Goal: Transaction & Acquisition: Purchase product/service

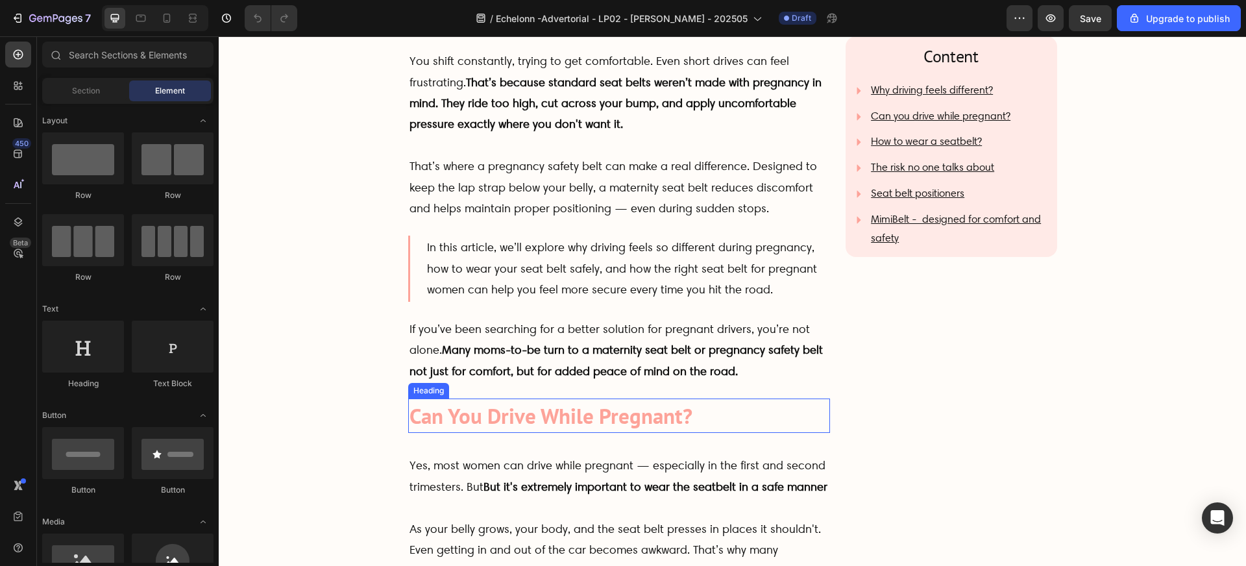
scroll to position [574, 0]
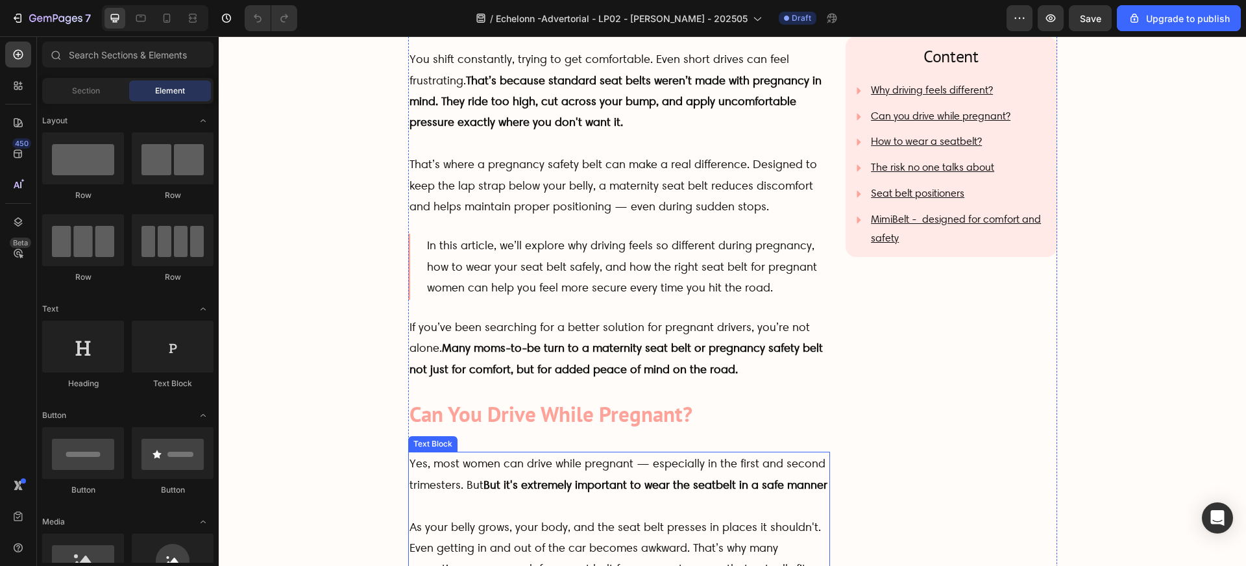
click at [469, 483] on p "Yes, most women can drive while pregnant — especially in the first and second t…" at bounding box center [620, 484] width 420 height 63
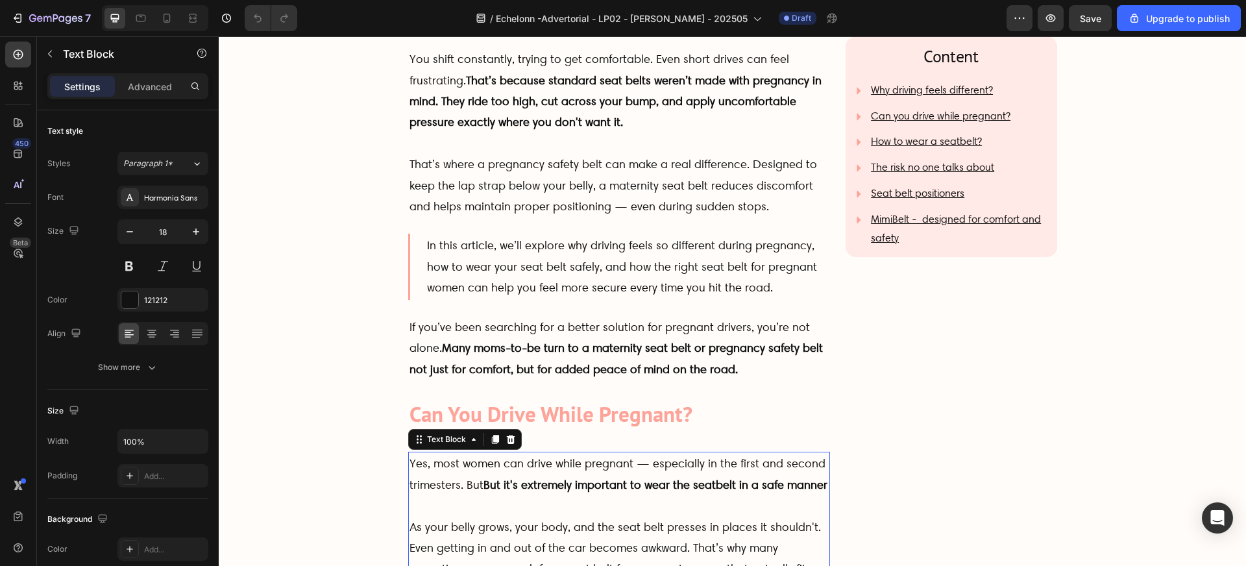
click at [469, 483] on p "Yes, most women can drive while pregnant — especially in the first and second t…" at bounding box center [620, 484] width 420 height 63
click at [532, 530] on p "As your belly grows, your body, and the seat belt presses in places it shouldn'…" at bounding box center [620, 559] width 420 height 84
click at [536, 530] on p "As your belly grows, your body, and the seat belt presses in places it shouldn'…" at bounding box center [620, 559] width 420 height 84
click at [641, 524] on p "As your belly grows, your posture changes body, and the seat belt presses in pl…" at bounding box center [620, 559] width 420 height 84
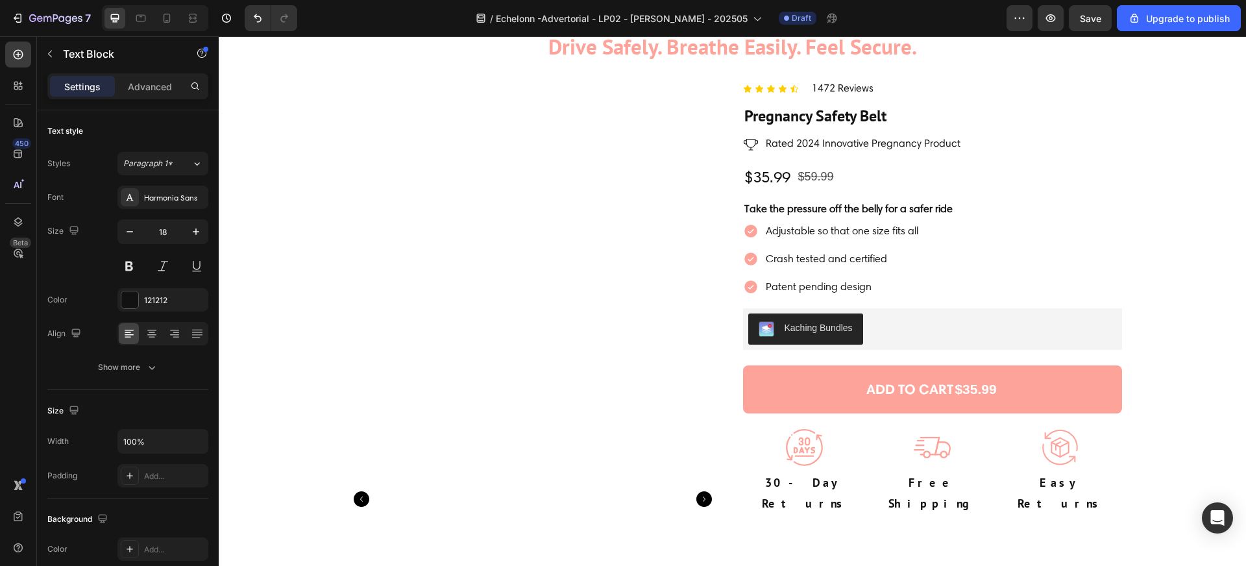
scroll to position [5188, 0]
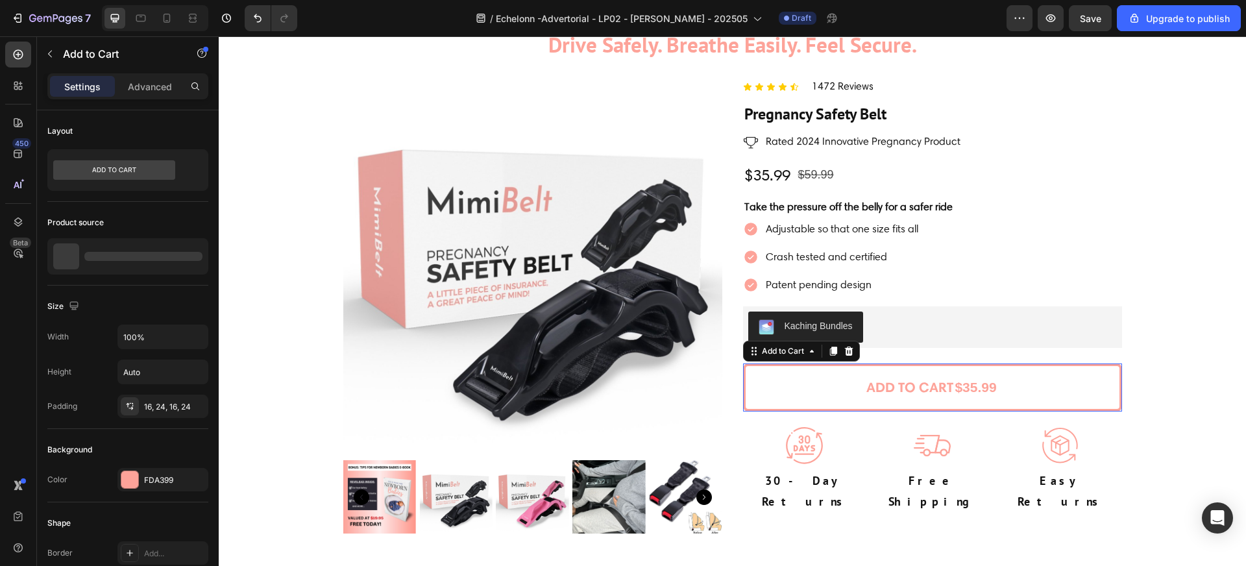
click at [953, 389] on div "$35.99" at bounding box center [975, 387] width 44 height 27
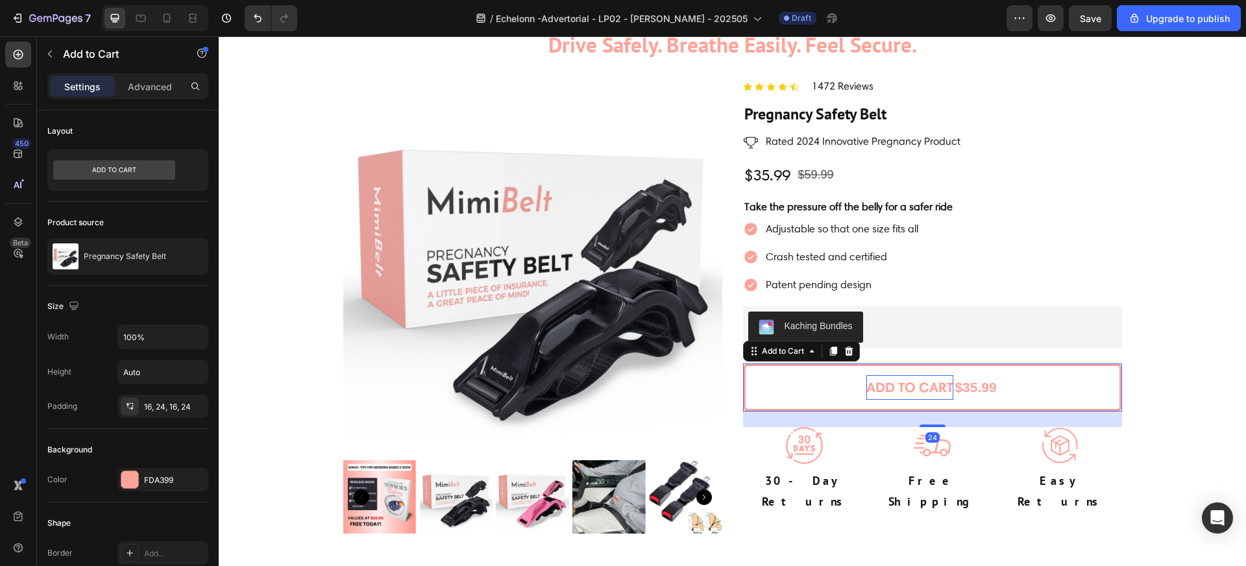
click at [942, 385] on div "ADD TO CART" at bounding box center [909, 387] width 87 height 25
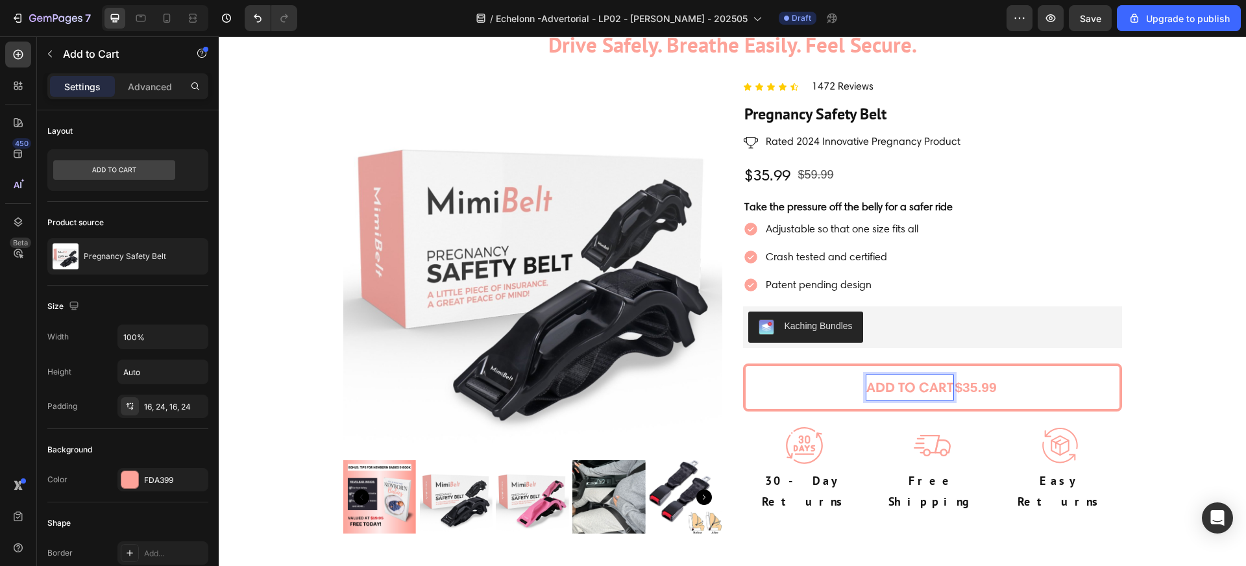
click at [962, 388] on div "$35.99" at bounding box center [975, 387] width 44 height 27
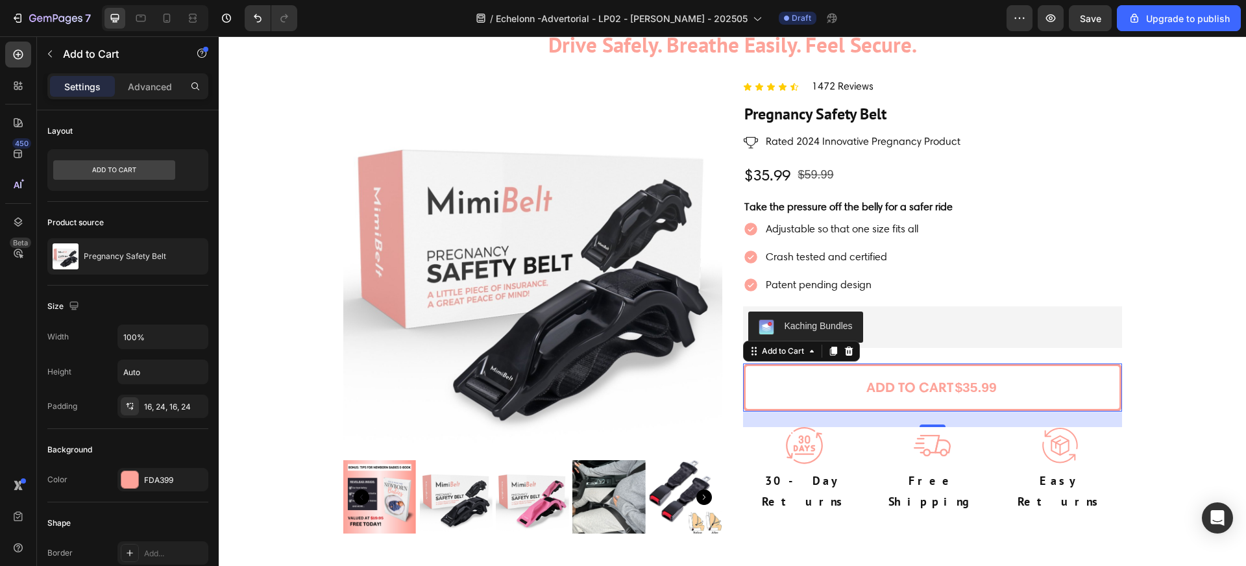
click at [979, 389] on div "$35.99" at bounding box center [975, 387] width 44 height 27
click at [977, 387] on div "$35.99" at bounding box center [975, 387] width 44 height 27
click at [953, 388] on p "ADD TO CART" at bounding box center [909, 387] width 87 height 25
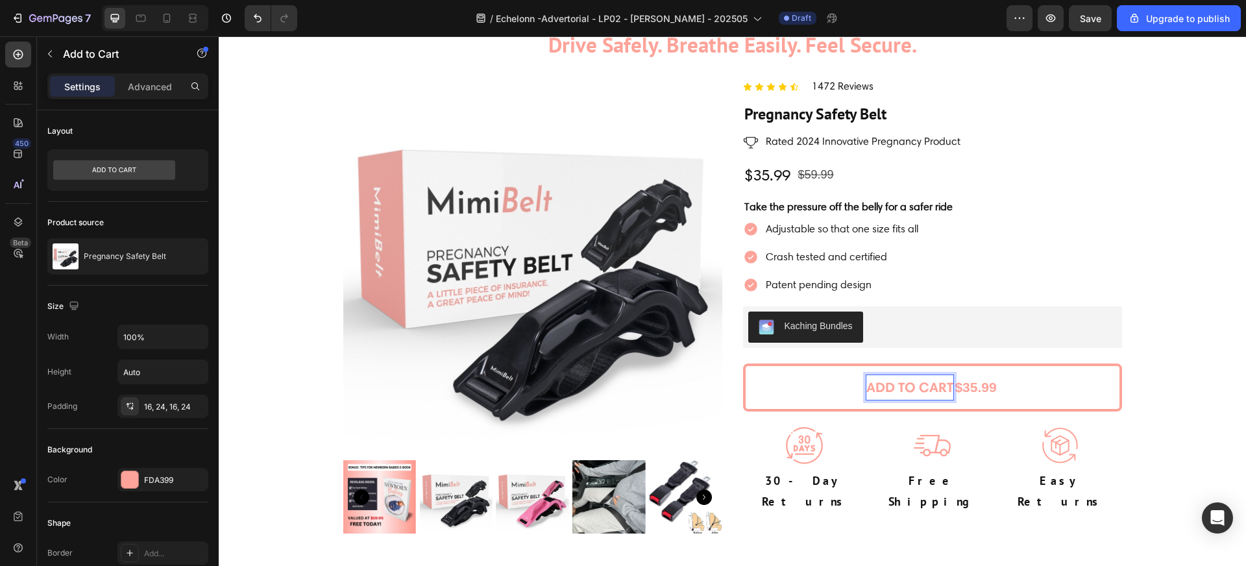
click at [743, 363] on button "ADD TO CART $35.99" at bounding box center [932, 387] width 379 height 48
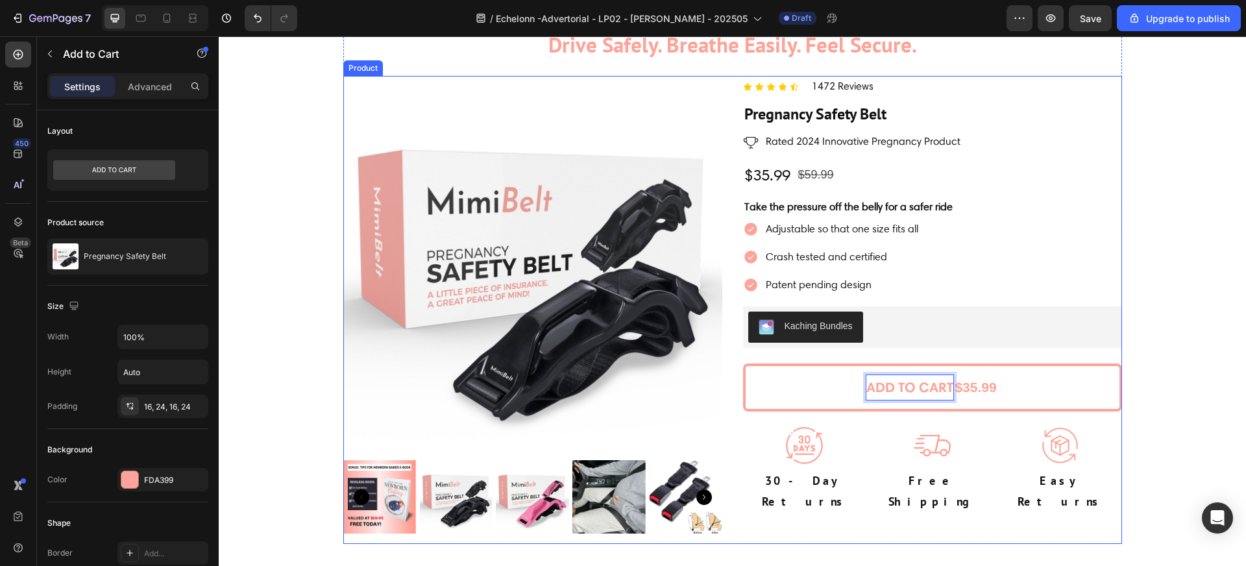
click at [975, 426] on div "ADD TO CART $35.99 Add to Cart 24" at bounding box center [932, 395] width 379 height 64
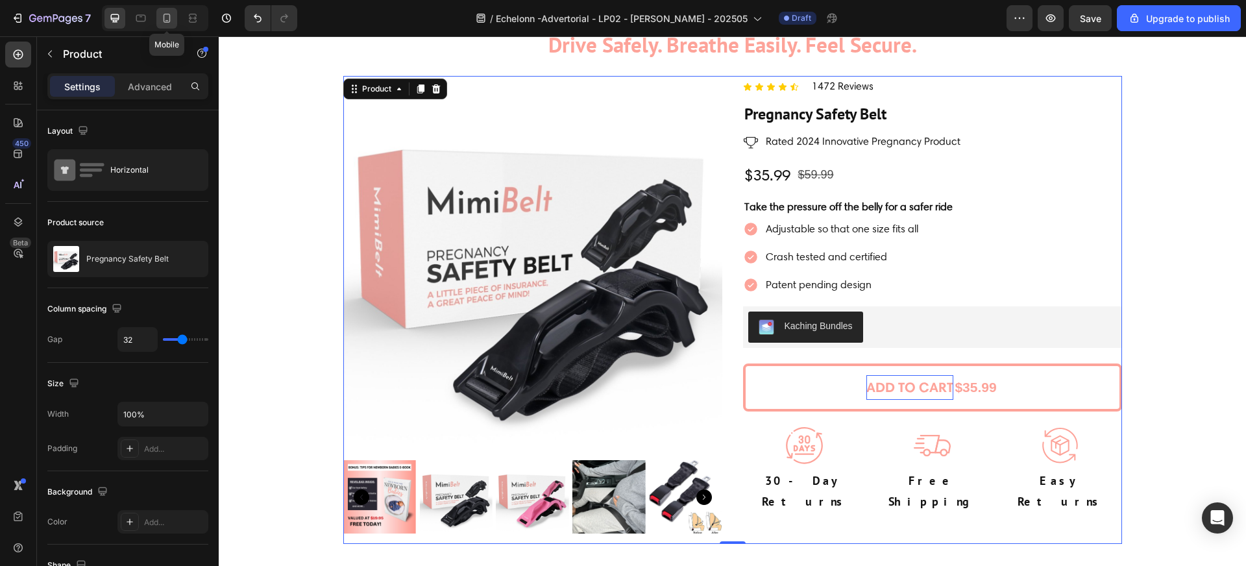
click at [170, 21] on icon at bounding box center [166, 18] width 13 height 13
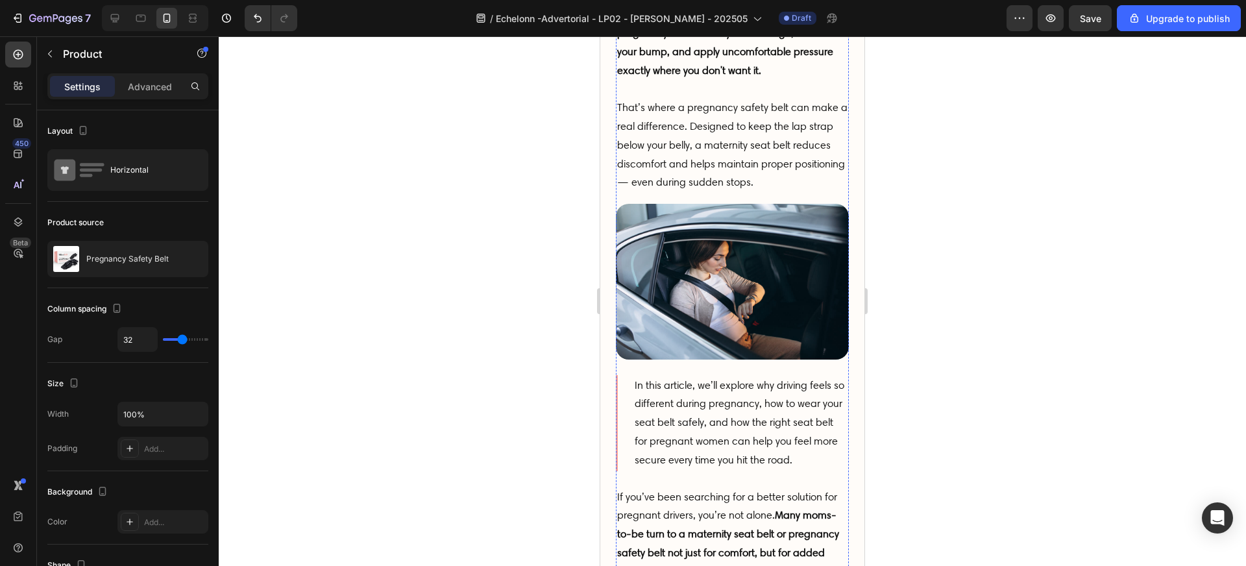
scroll to position [1507, 0]
click at [711, 249] on img at bounding box center [732, 281] width 233 height 155
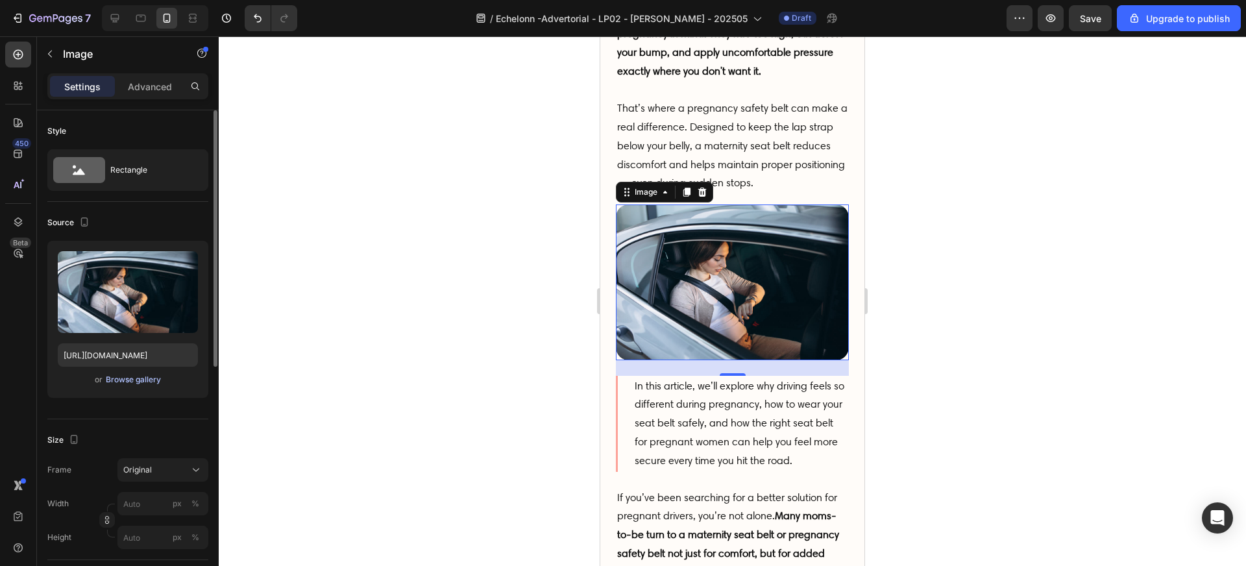
click at [136, 380] on div "Browse gallery" at bounding box center [133, 380] width 55 height 12
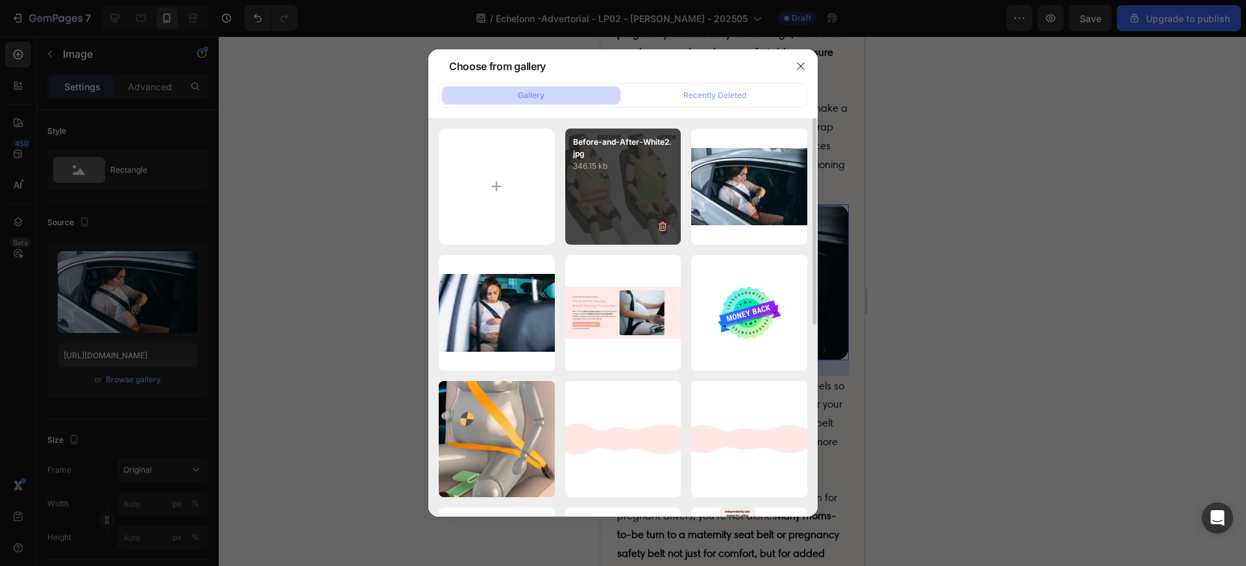
click at [597, 193] on div "Before-and-After-White2.jpg 346.15 kb" at bounding box center [623, 186] width 116 height 116
type input "https://cdn.shopify.com/s/files/1/0510/3838/8382/files/gempages_531786317499990…"
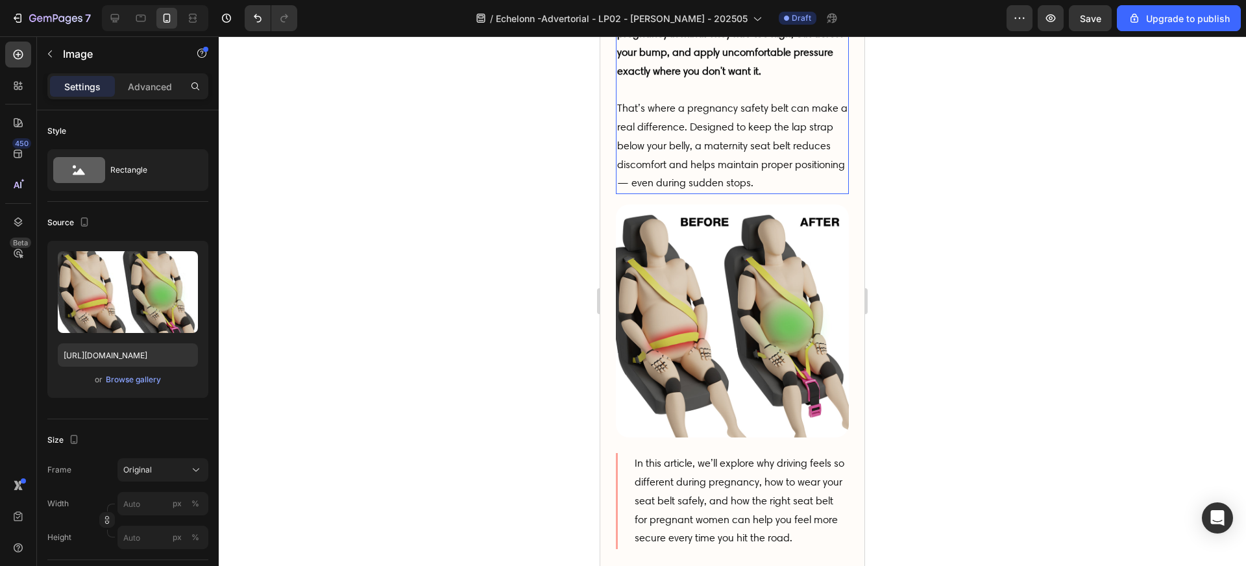
click at [750, 163] on p "That’s where a pregnancy safety belt can make a real difference. Designed to ke…" at bounding box center [732, 145] width 230 height 93
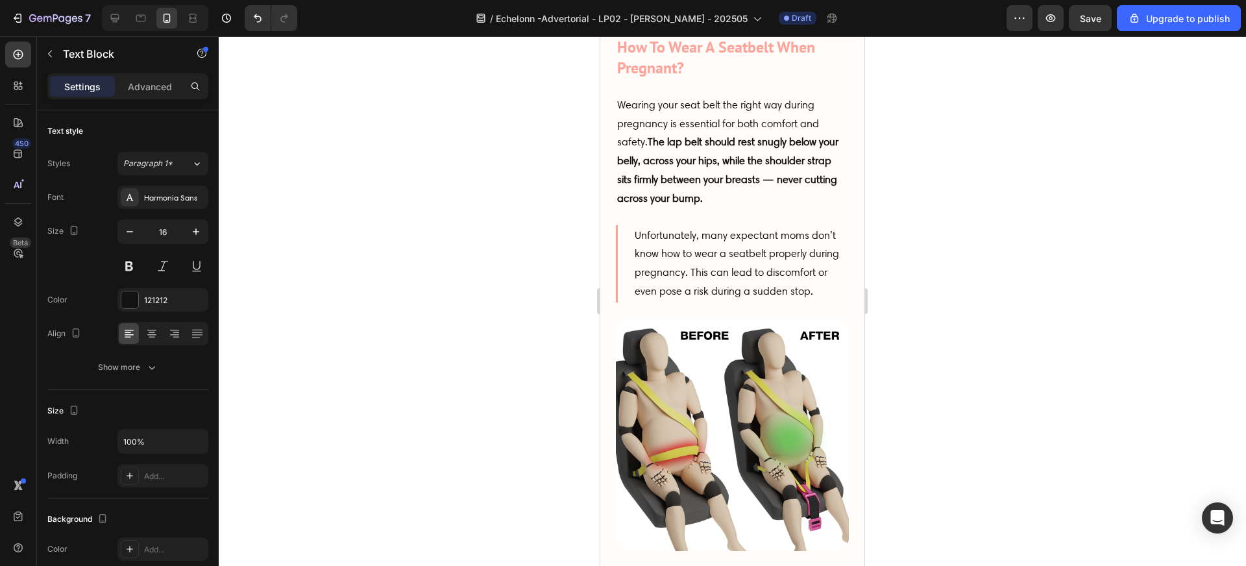
scroll to position [2724, 0]
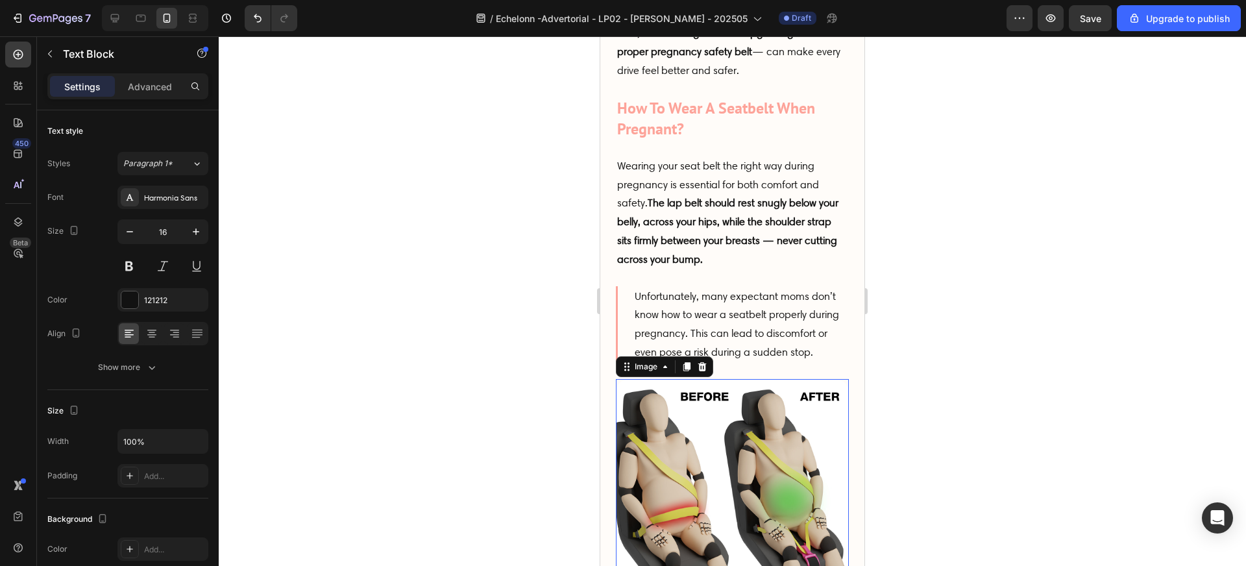
click at [756, 440] on img at bounding box center [732, 495] width 233 height 233
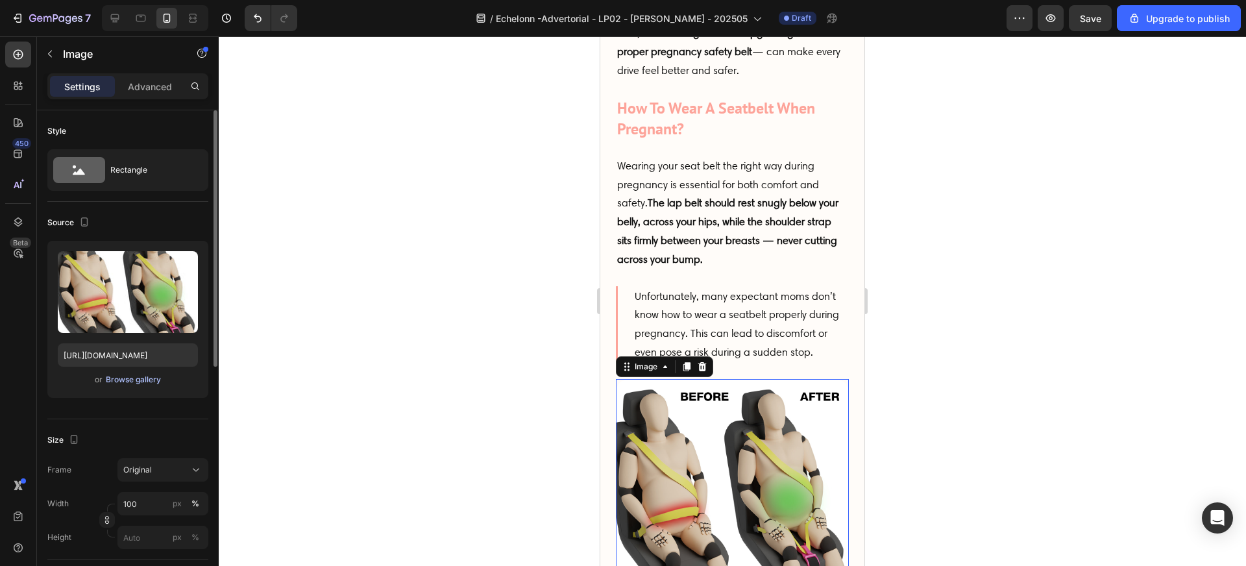
click at [148, 384] on div "Browse gallery" at bounding box center [133, 380] width 55 height 12
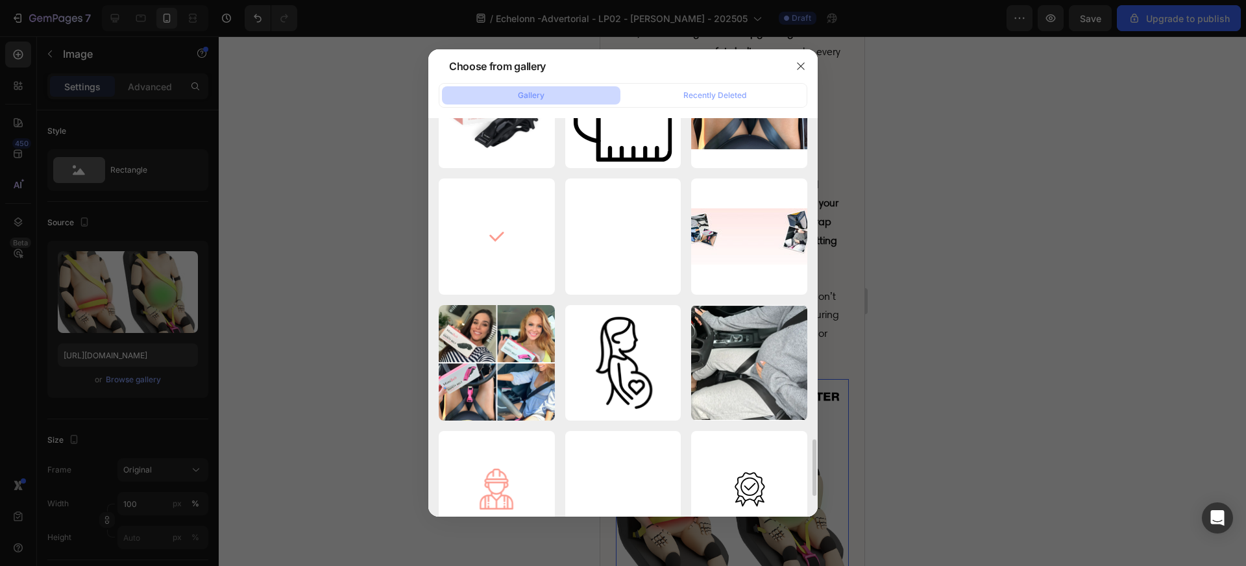
scroll to position [2227, 0]
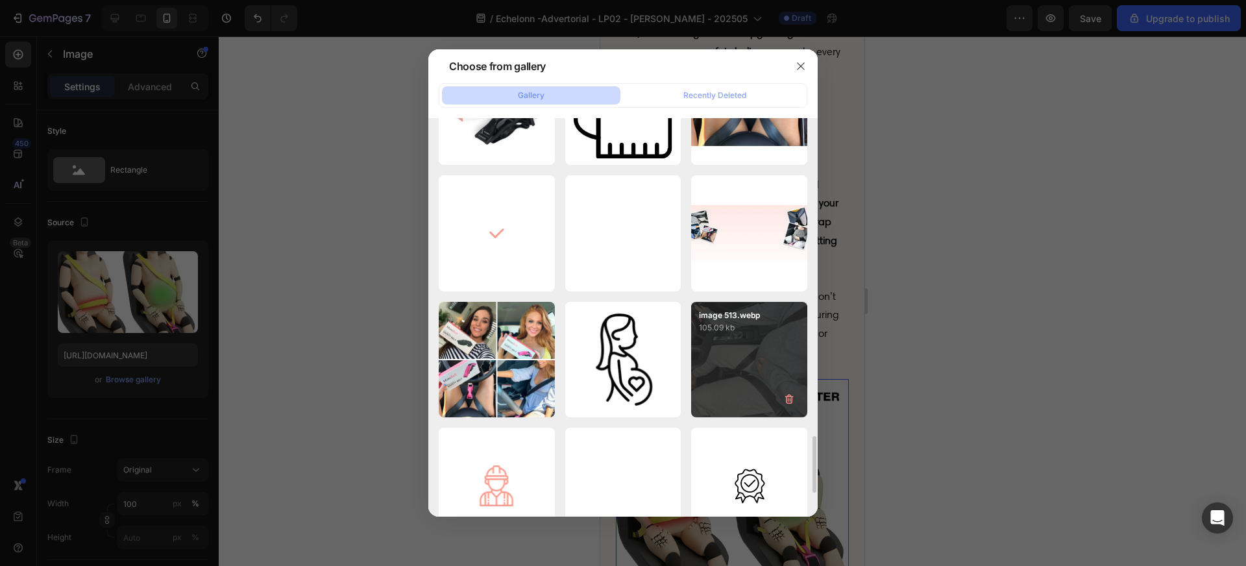
click at [710, 390] on div "image 513.webp 105.09 kb" at bounding box center [749, 360] width 116 height 116
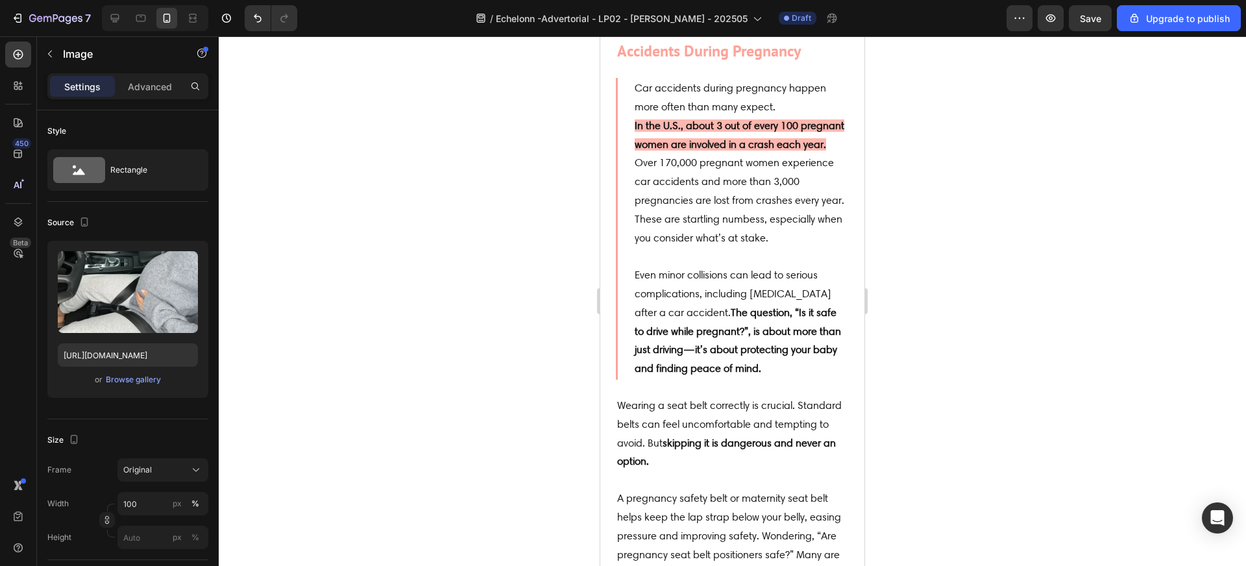
scroll to position [3675, 0]
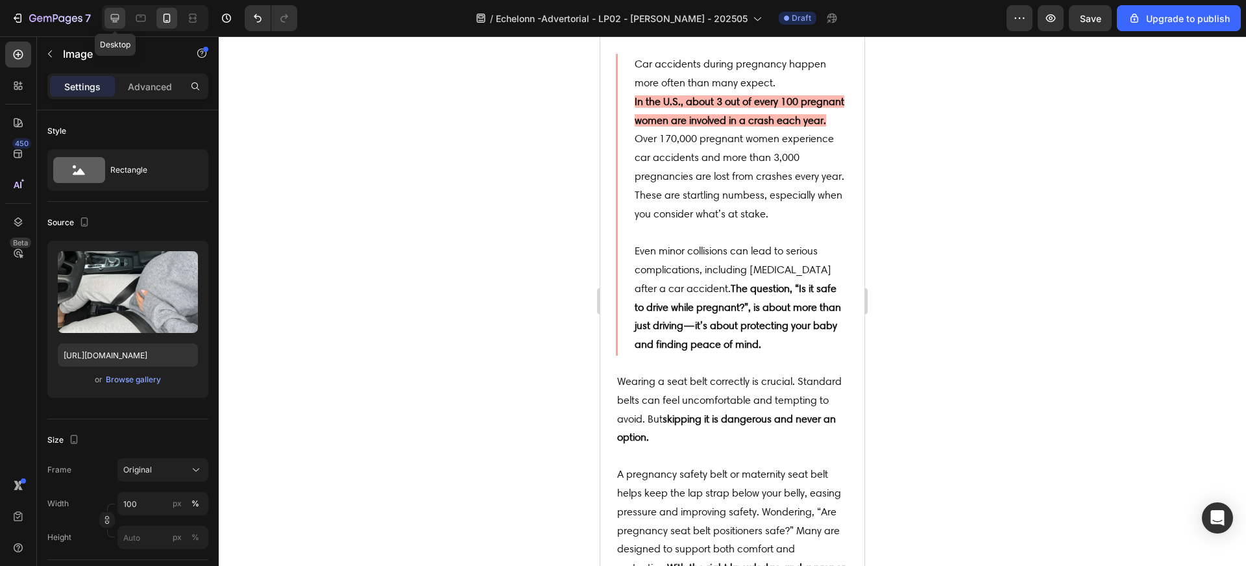
click at [114, 21] on icon at bounding box center [114, 18] width 13 height 13
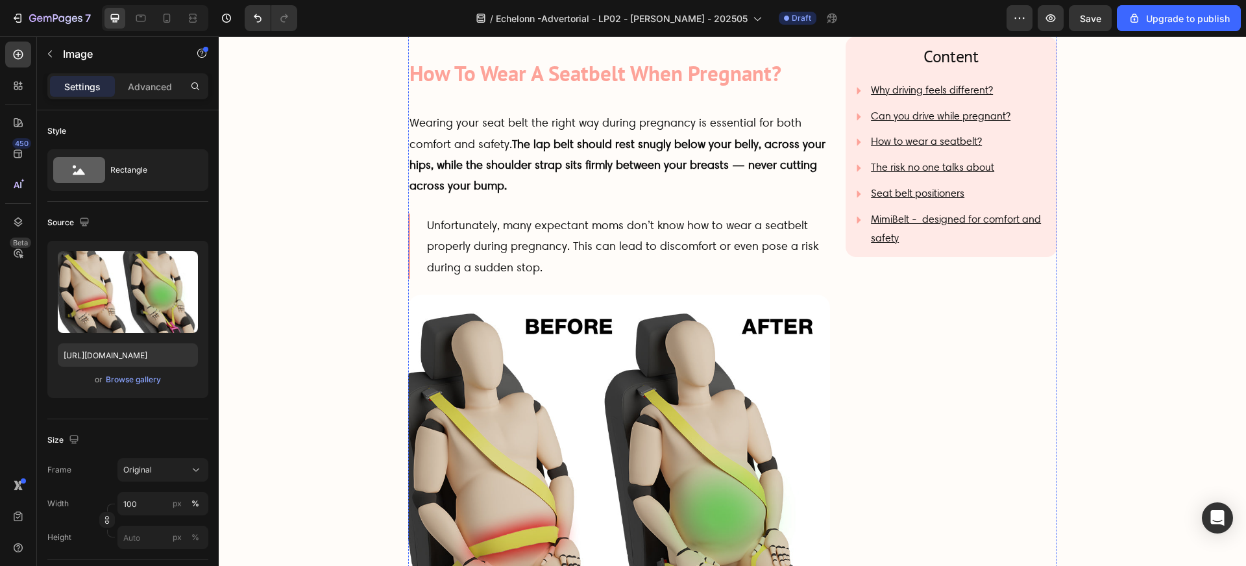
scroll to position [1580, 0]
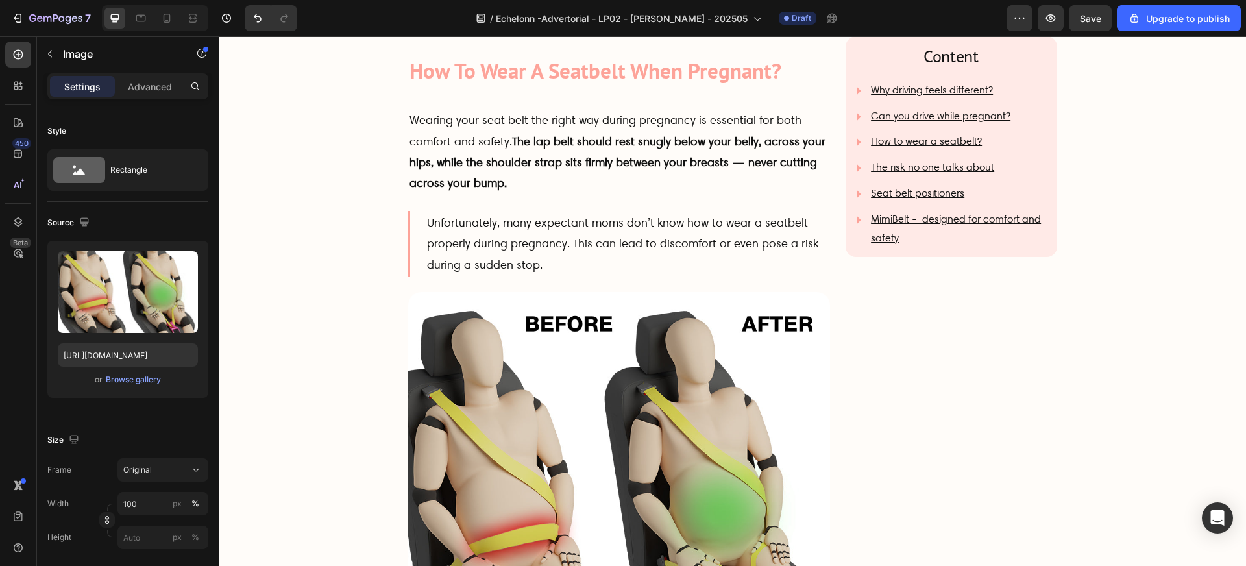
click at [544, 408] on img at bounding box center [619, 503] width 422 height 422
click at [530, 434] on img at bounding box center [619, 503] width 422 height 422
click at [138, 382] on div "Browse gallery" at bounding box center [133, 380] width 55 height 12
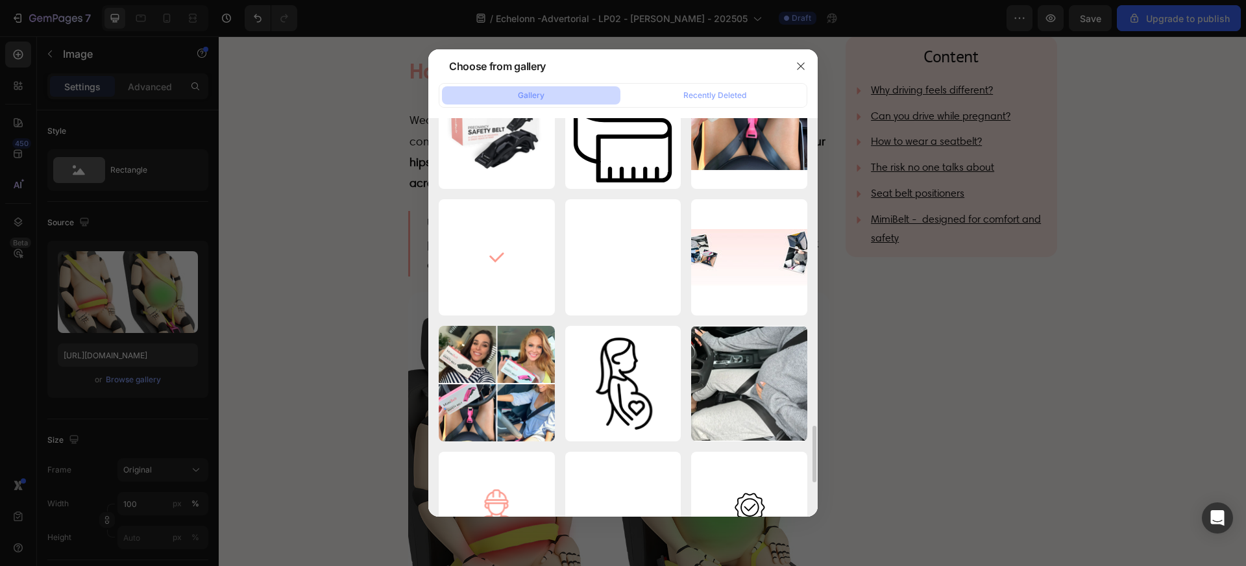
scroll to position [2204, 0]
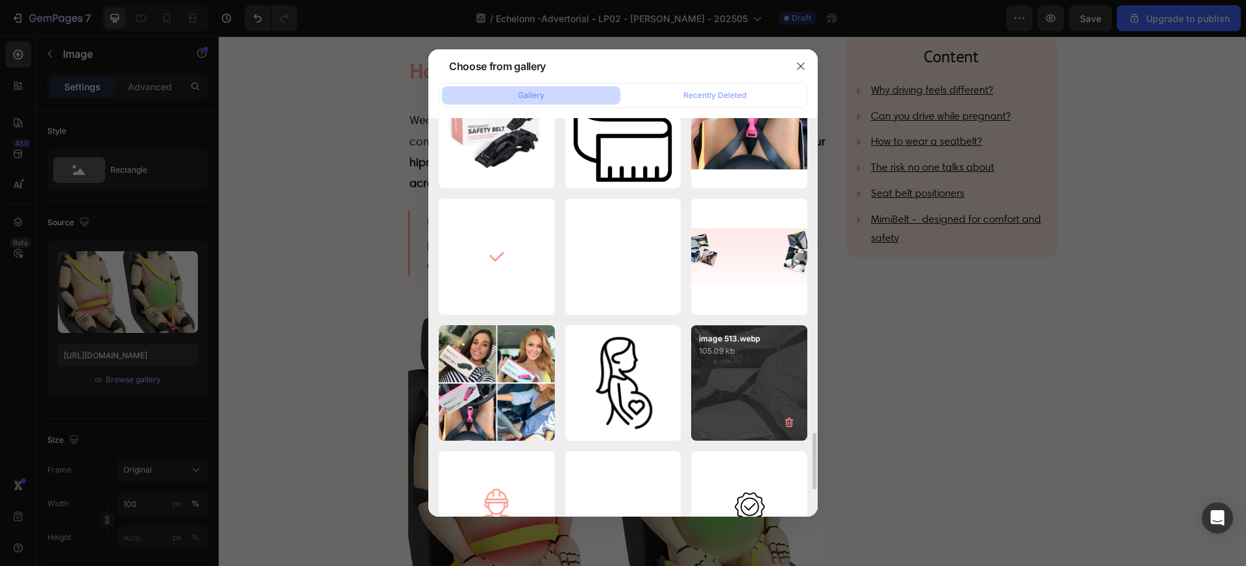
click at [721, 385] on div "image 513.webp 105.09 kb" at bounding box center [749, 383] width 116 height 116
type input "https://cdn.shopify.com/s/files/1/0510/3838/8382/files/gempages_531786317499990…"
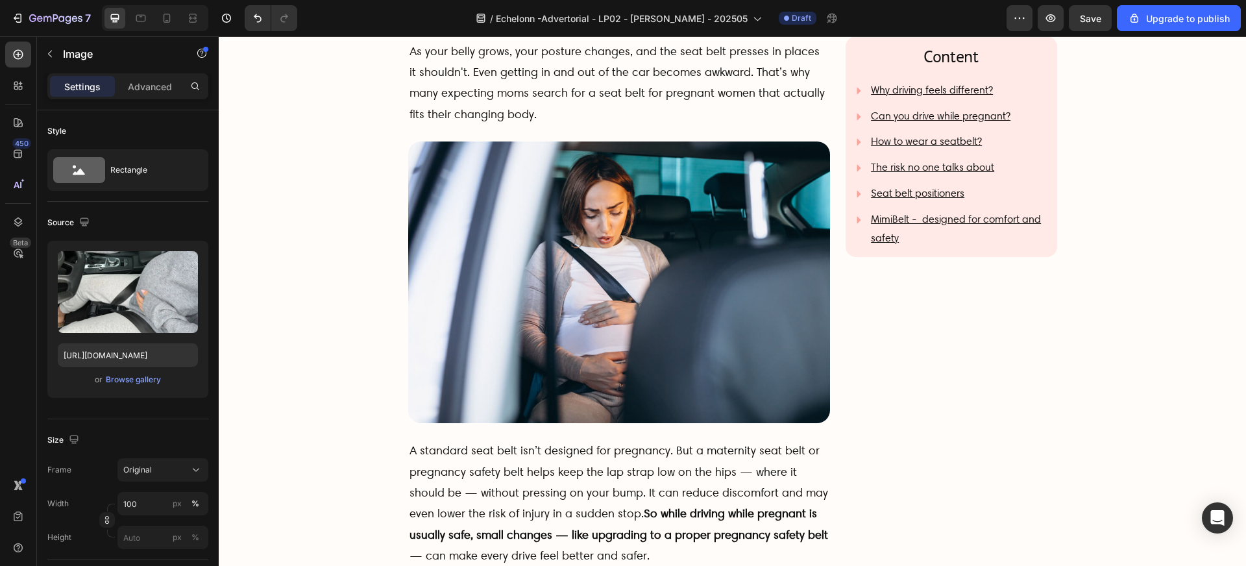
scroll to position [961, 0]
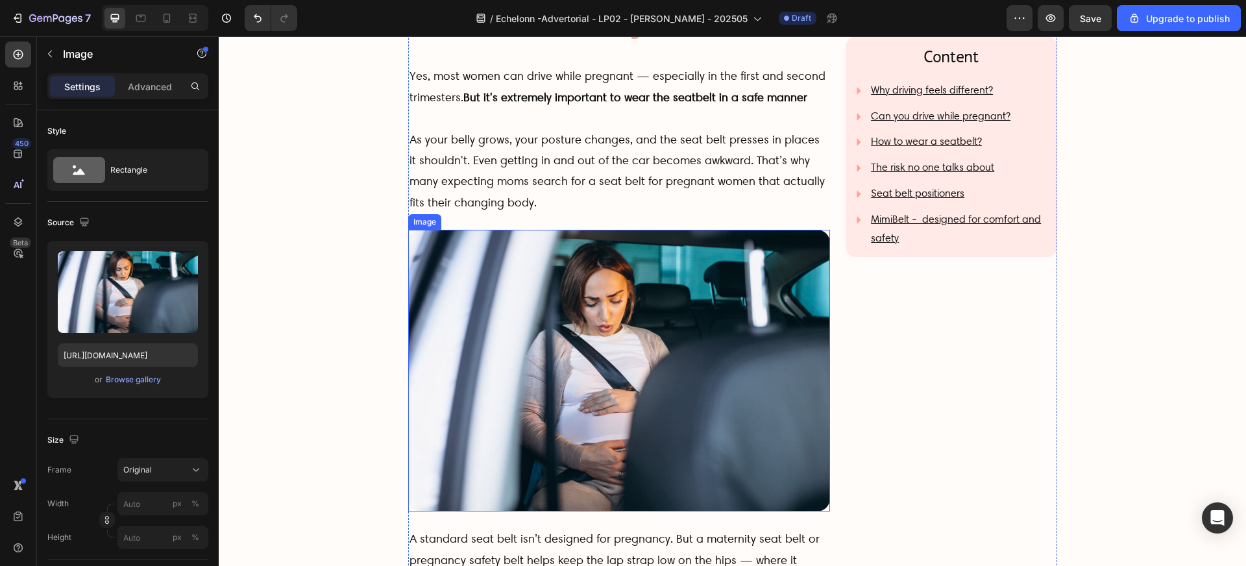
click at [642, 367] on img at bounding box center [619, 371] width 422 height 282
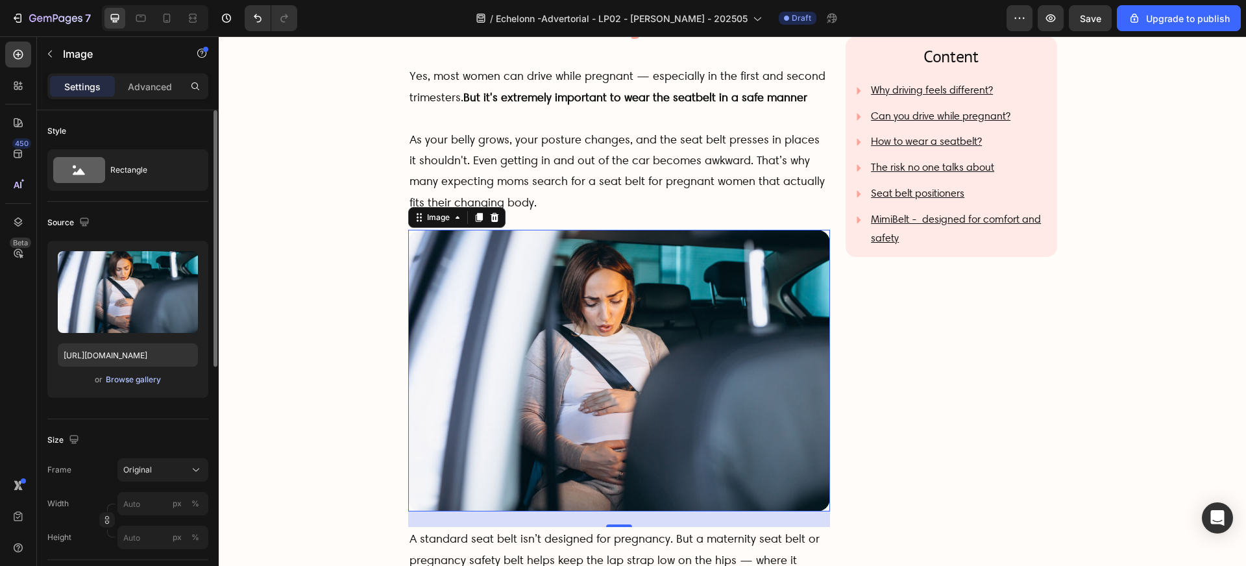
click at [150, 381] on div "Browse gallery" at bounding box center [133, 380] width 55 height 12
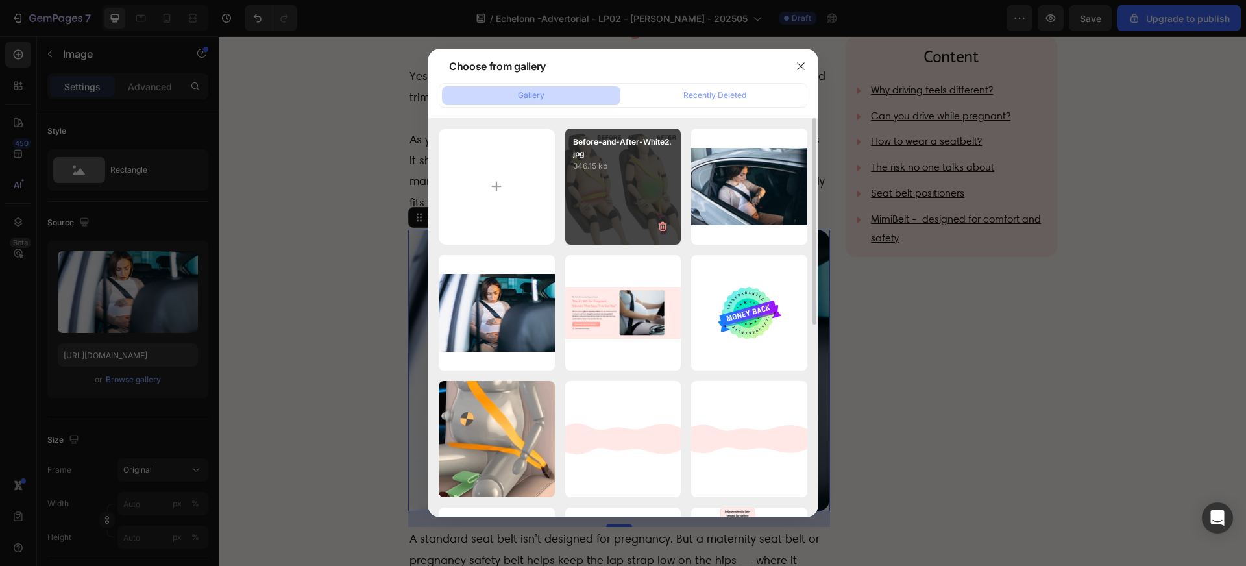
click at [611, 179] on div "Before-and-After-White2.jpg 346.15 kb" at bounding box center [623, 186] width 116 height 116
type input "https://cdn.shopify.com/s/files/1/0510/3838/8382/files/gempages_531786317499990…"
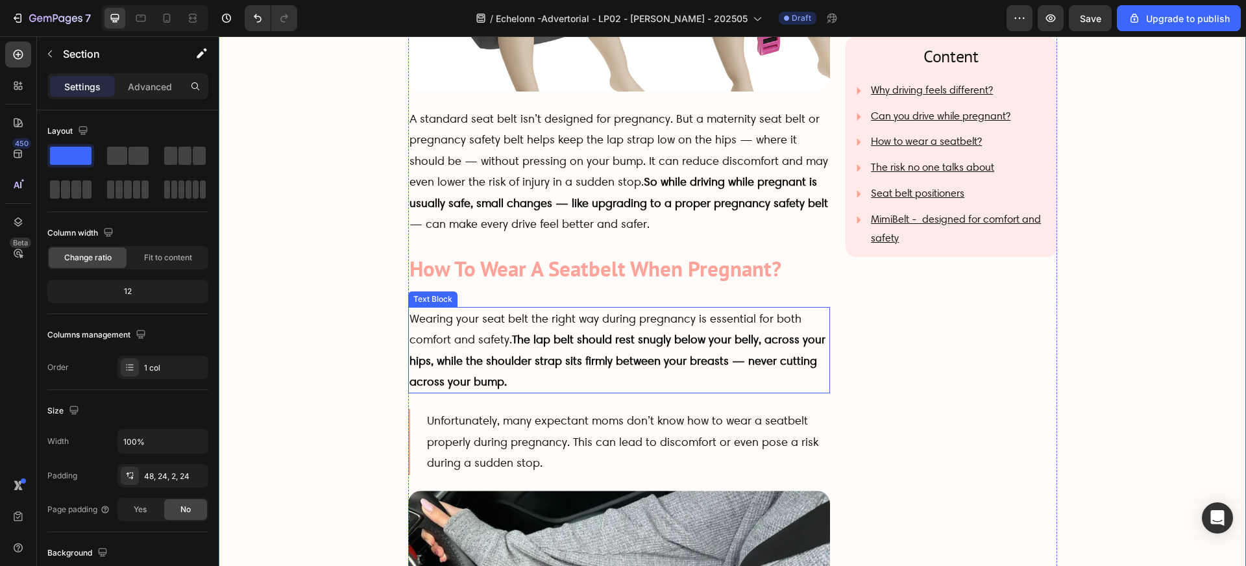
scroll to position [1131, 0]
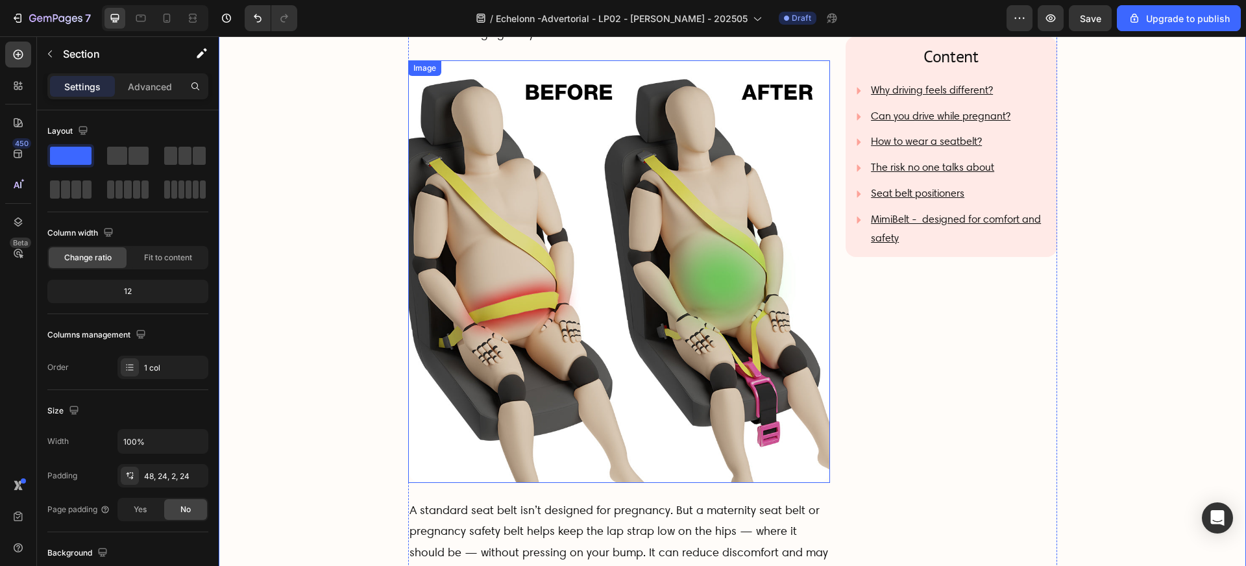
click at [522, 313] on img at bounding box center [619, 271] width 422 height 422
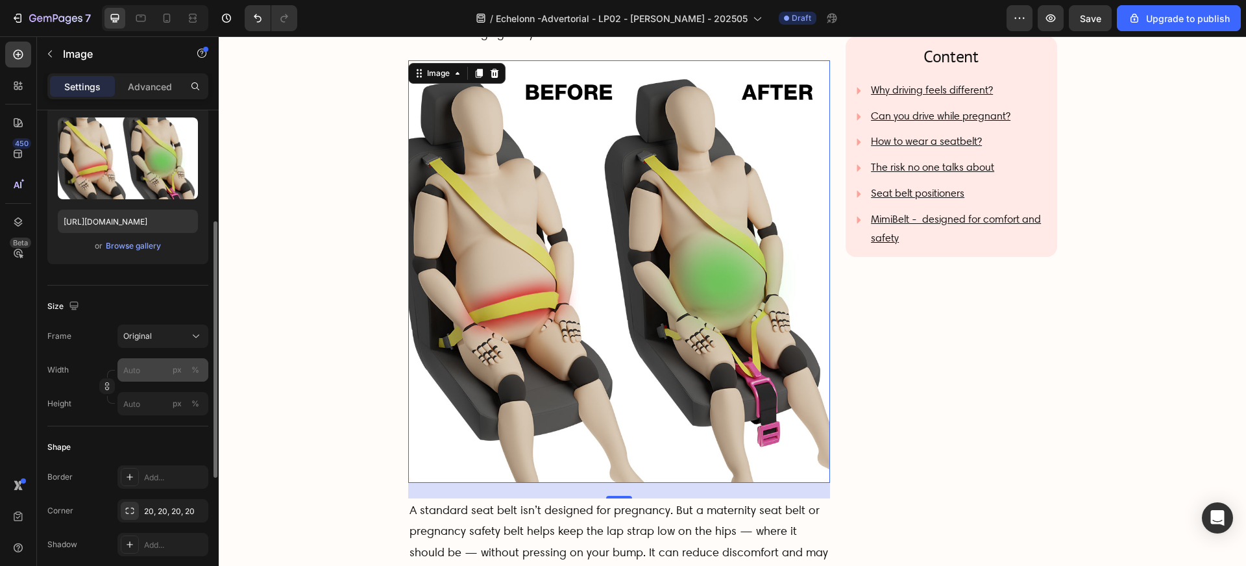
scroll to position [184, 0]
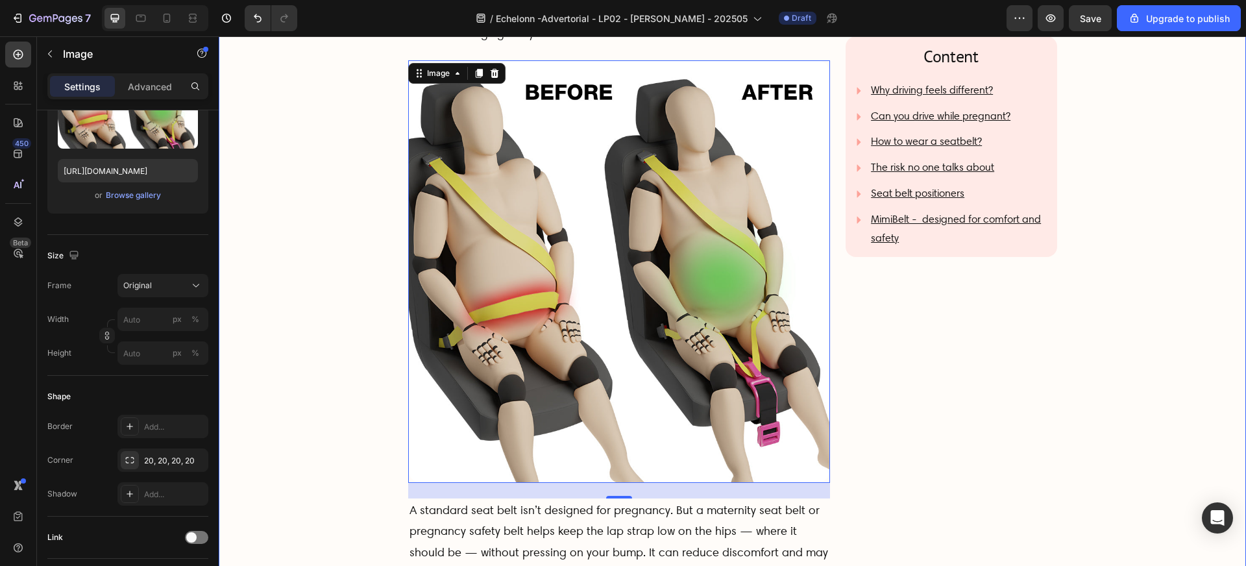
click at [284, 400] on div "Content Heading Why driving feels different? Can you drive while pregnant? How …" at bounding box center [732, 457] width 996 height 2234
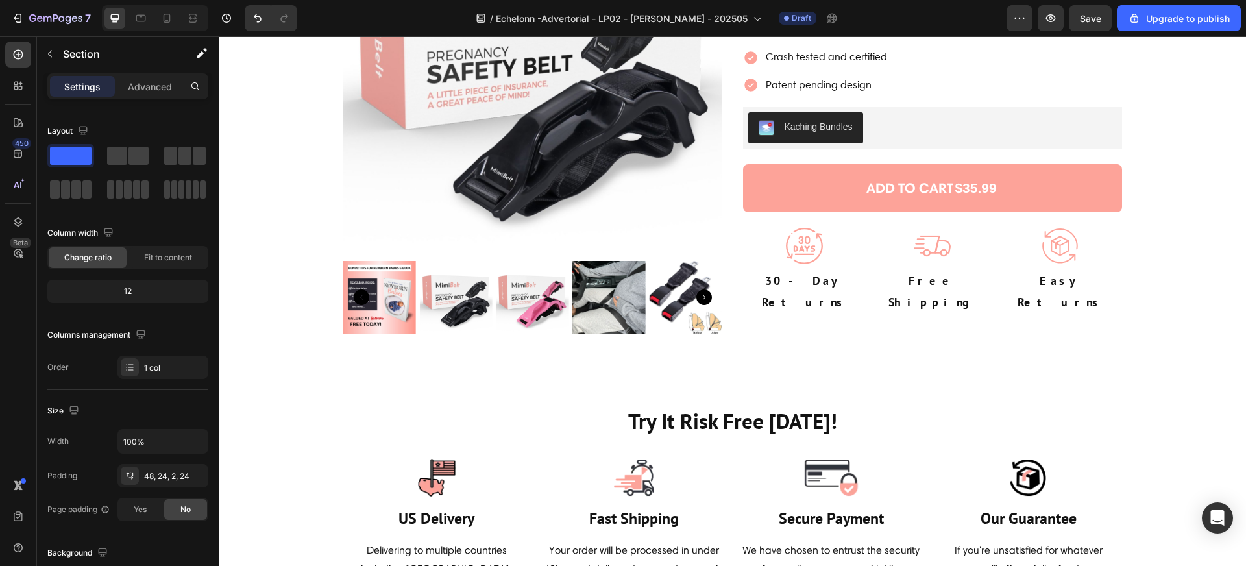
scroll to position [5566, 0]
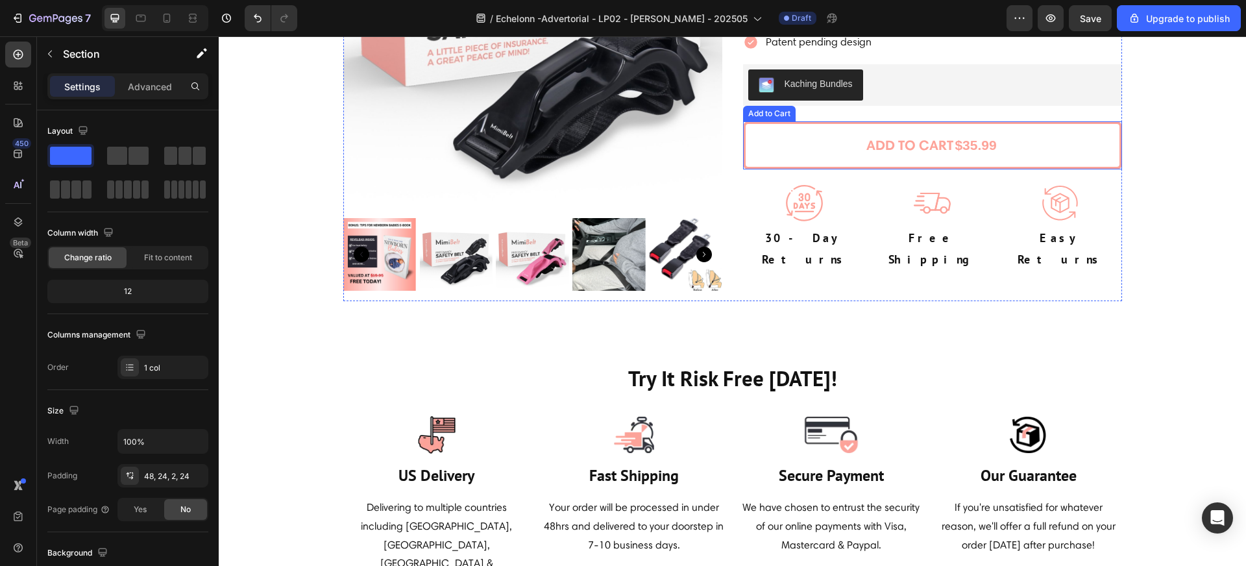
click at [981, 143] on div "$35.99" at bounding box center [975, 145] width 44 height 27
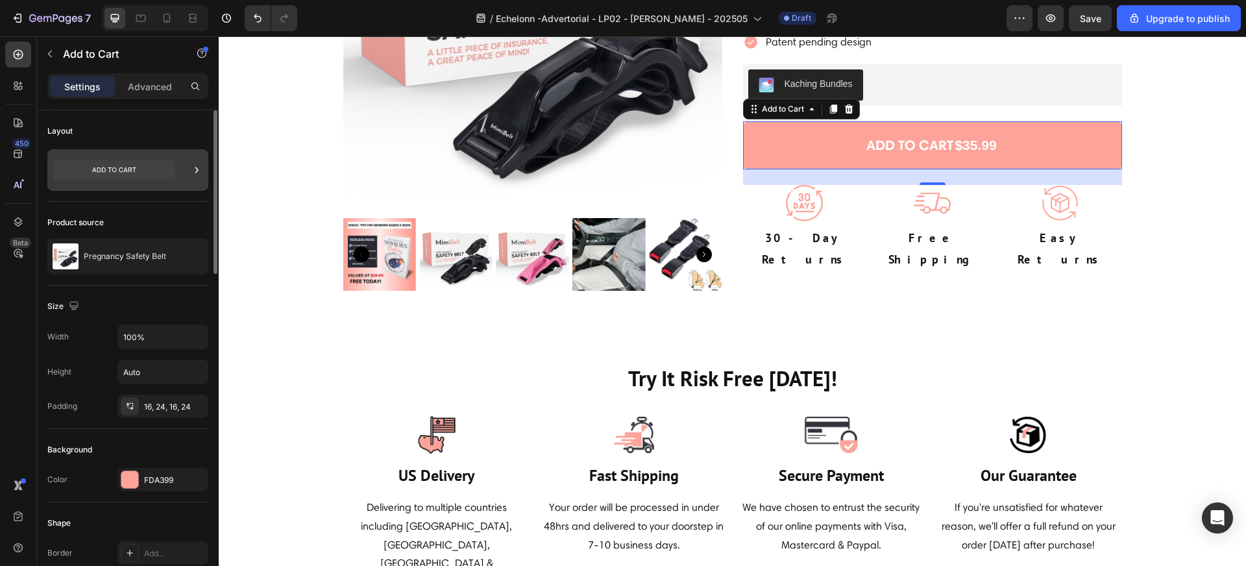
click at [141, 179] on icon at bounding box center [114, 169] width 122 height 19
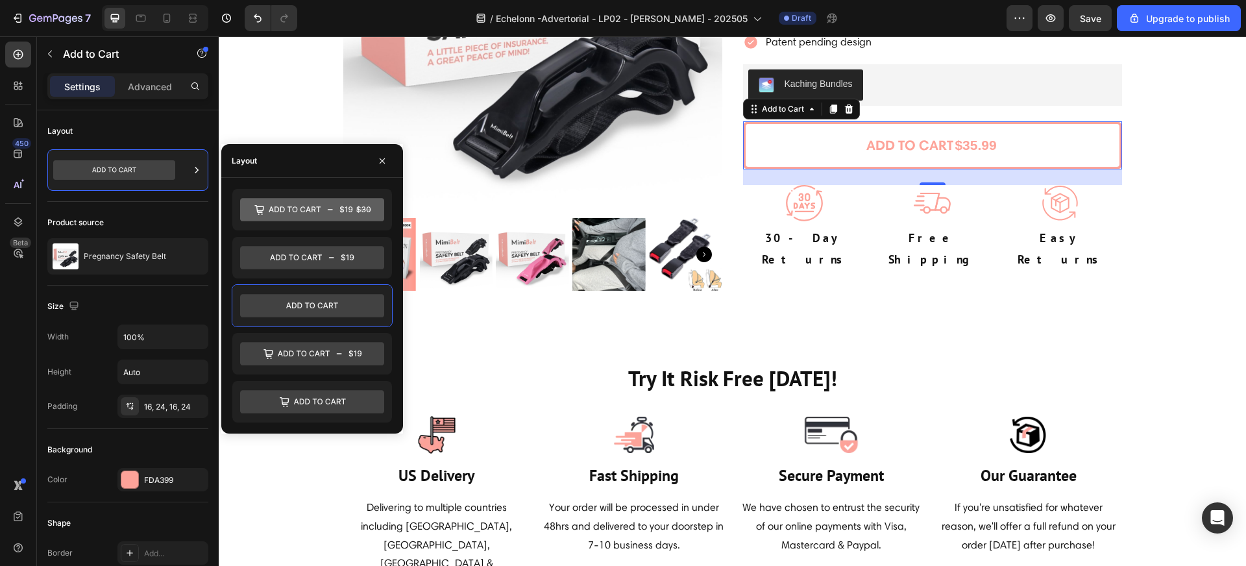
click at [986, 137] on div "$35.99" at bounding box center [975, 145] width 44 height 27
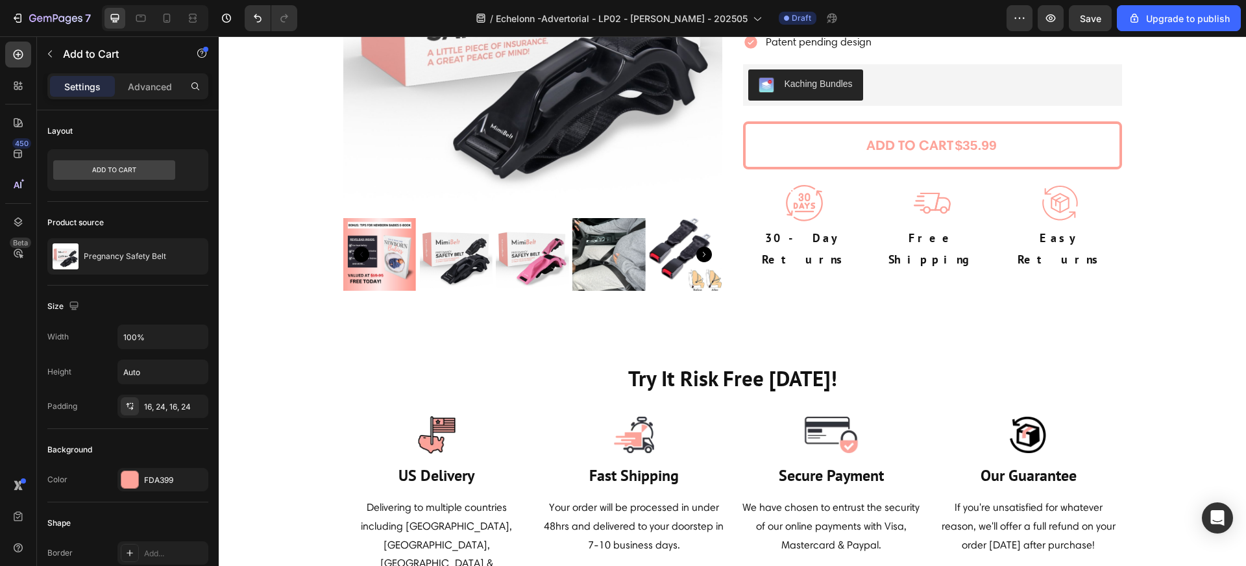
click at [982, 141] on div "$35.99" at bounding box center [975, 145] width 44 height 27
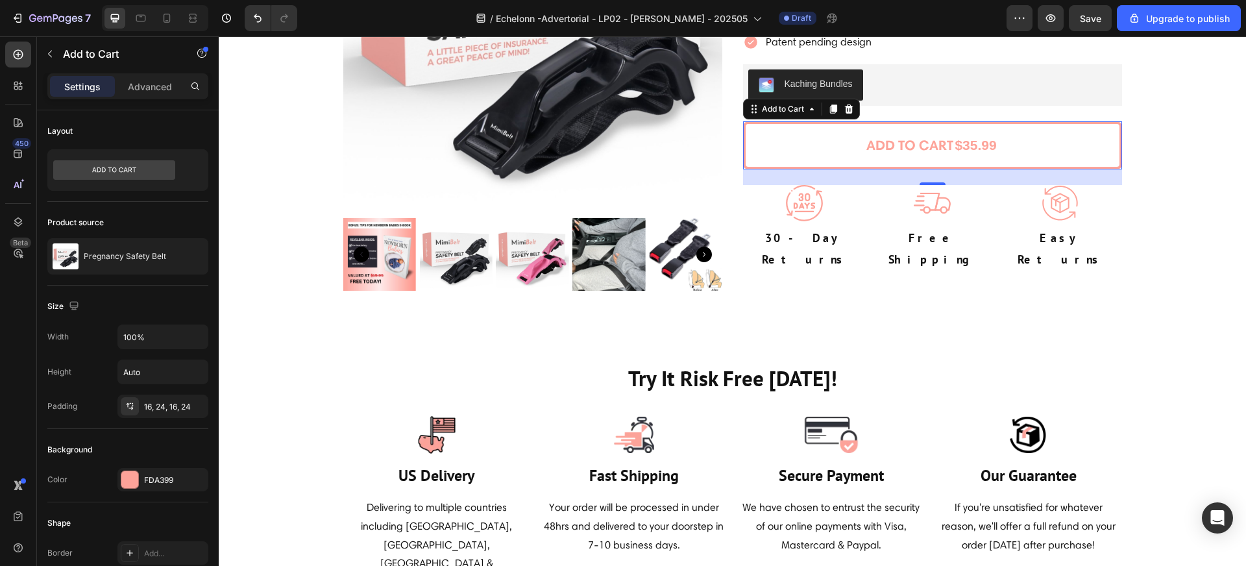
click at [982, 141] on div "$35.99" at bounding box center [975, 145] width 44 height 27
click at [981, 148] on div "$35.99" at bounding box center [975, 145] width 44 height 27
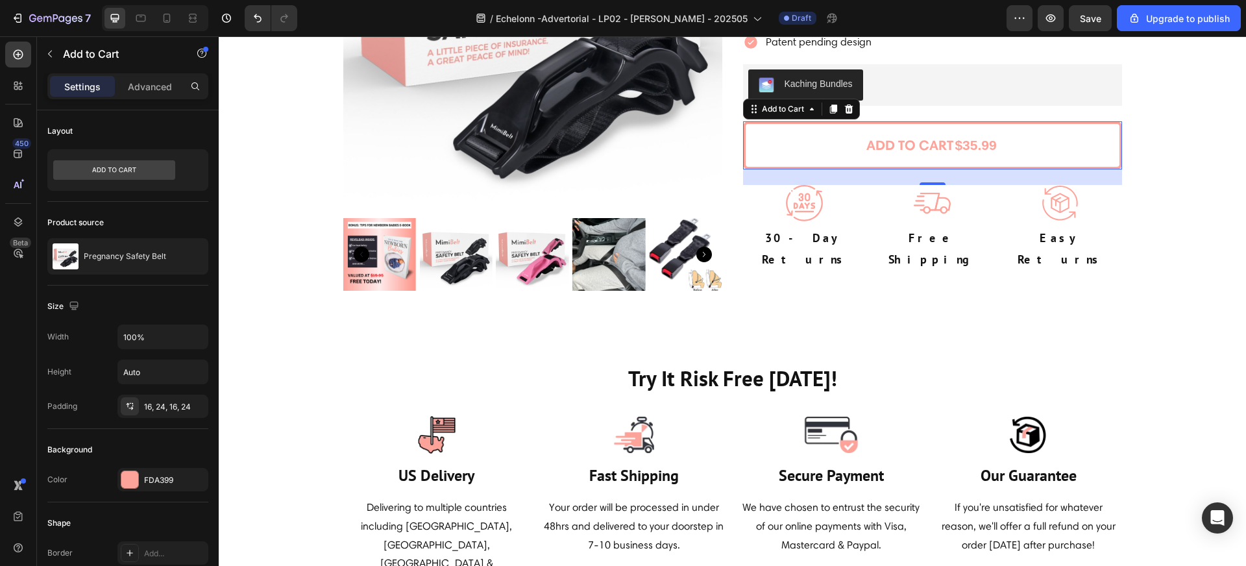
click at [959, 147] on div "$35.99" at bounding box center [975, 145] width 44 height 27
click at [949, 147] on p "ADD TO CART" at bounding box center [909, 145] width 87 height 25
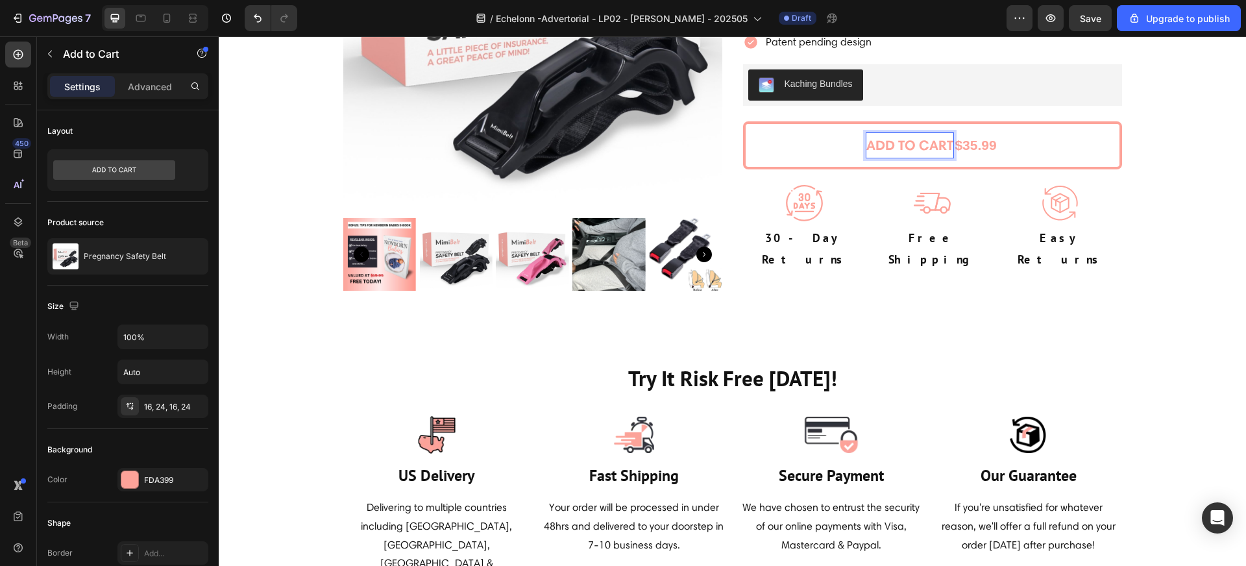
click at [952, 146] on p "ADD TO CART" at bounding box center [909, 145] width 87 height 25
click at [743, 121] on button "ADD TO CART $35.99" at bounding box center [932, 145] width 379 height 48
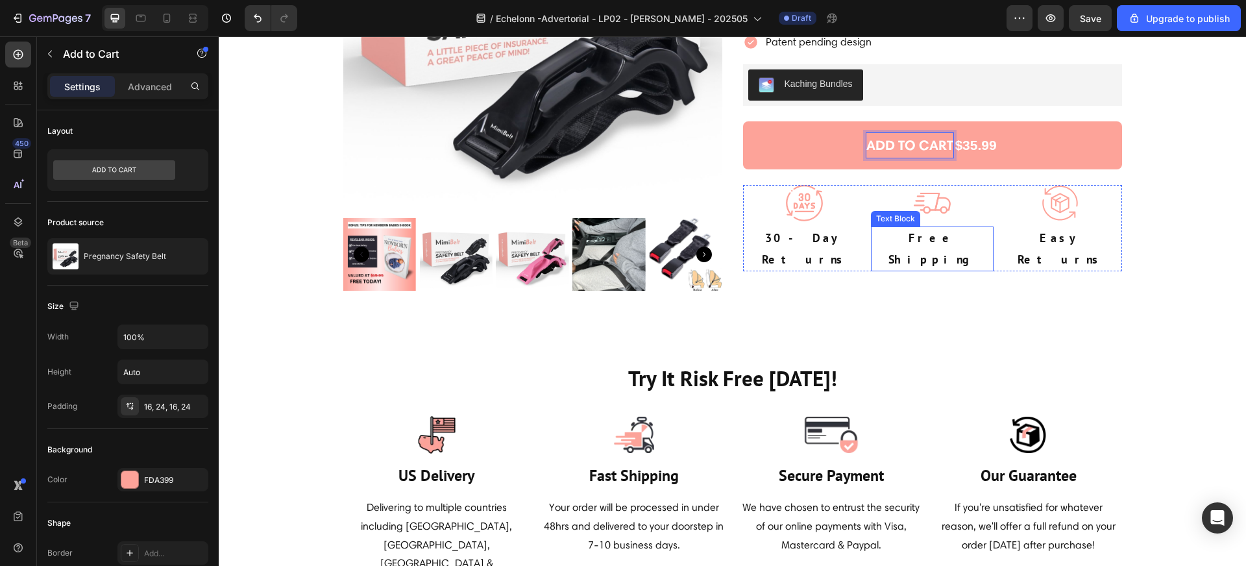
click at [973, 247] on p "Free Shipping" at bounding box center [932, 249] width 120 height 42
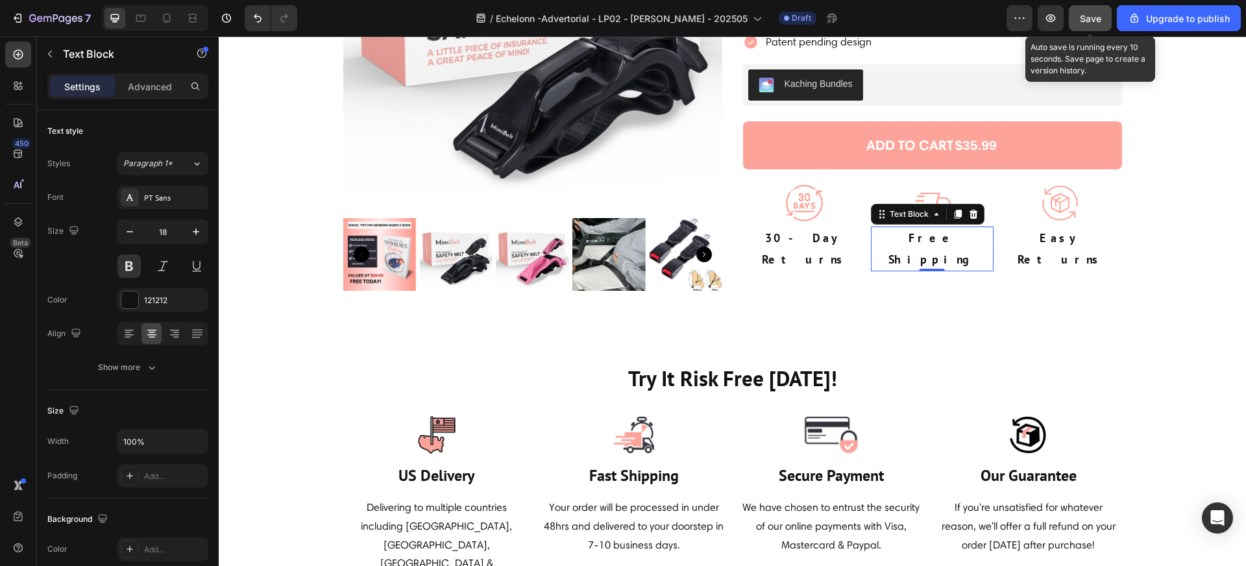
click at [1097, 23] on span "Save" at bounding box center [1090, 18] width 21 height 11
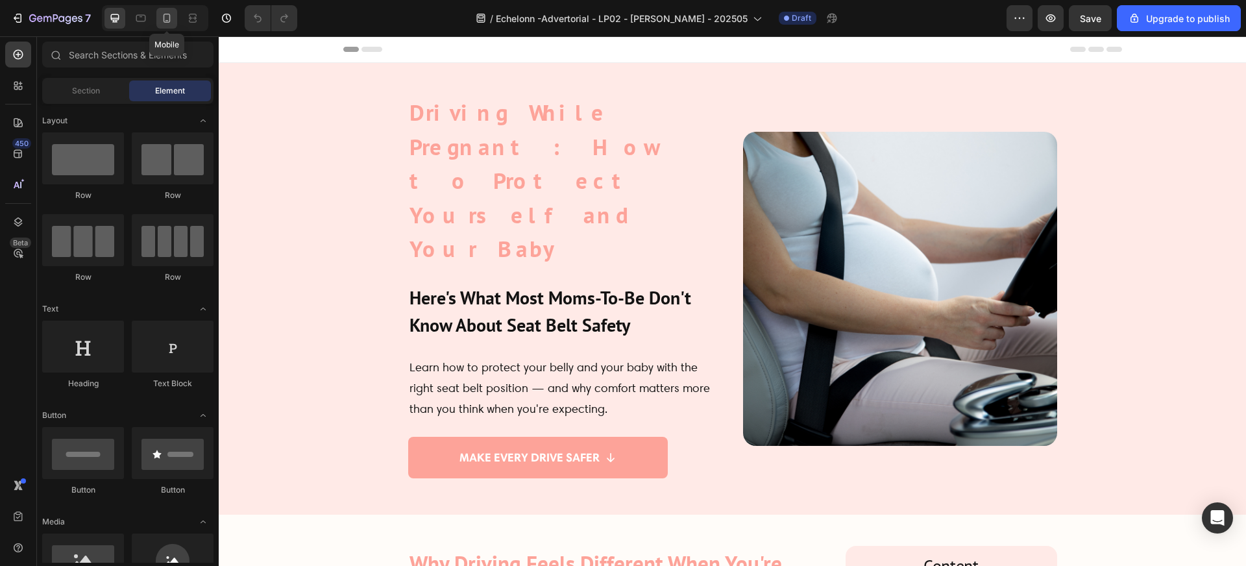
click at [169, 22] on icon at bounding box center [167, 18] width 7 height 9
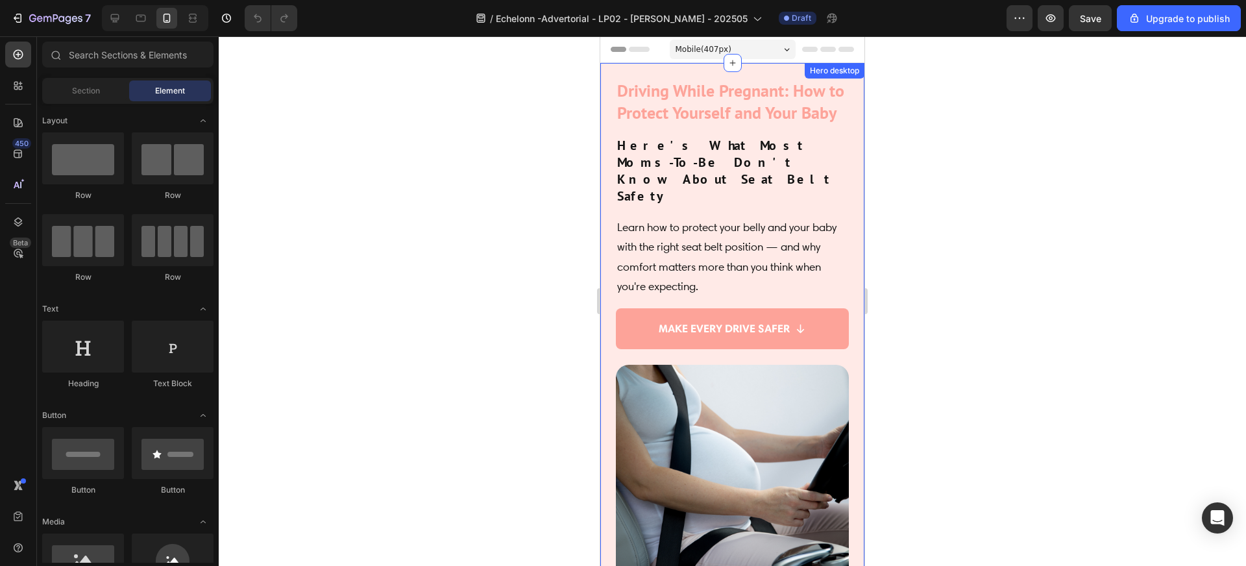
click at [769, 66] on div "Driving While Pregnant: How to Protect Yourself and Your Baby Heading Here's Wh…" at bounding box center [732, 338] width 264 height 550
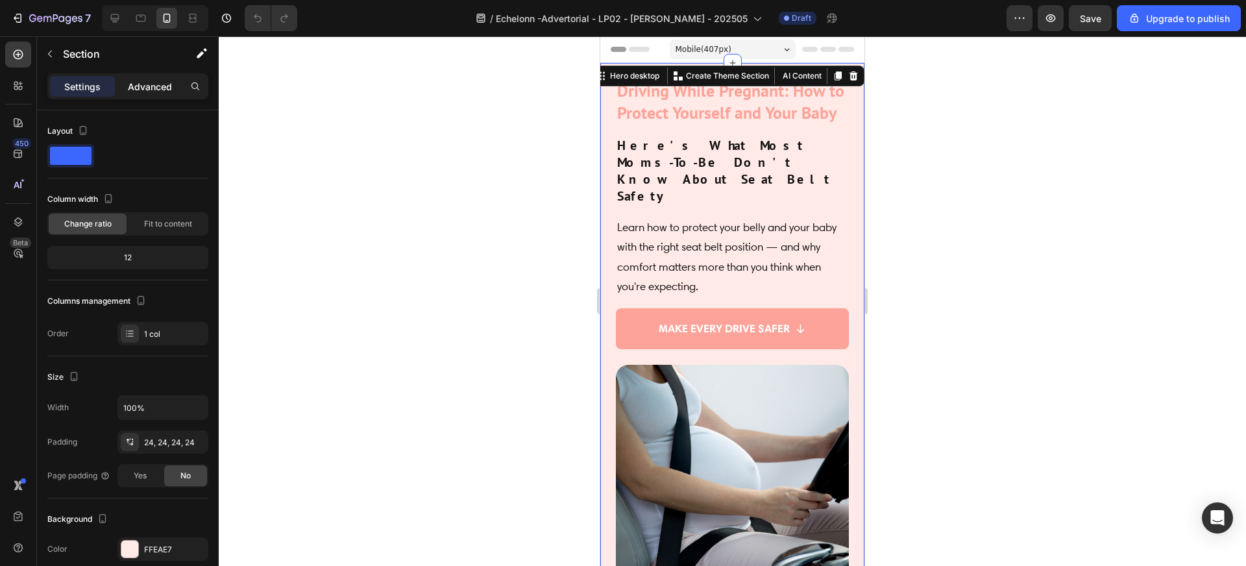
click at [160, 88] on p "Advanced" at bounding box center [150, 87] width 44 height 14
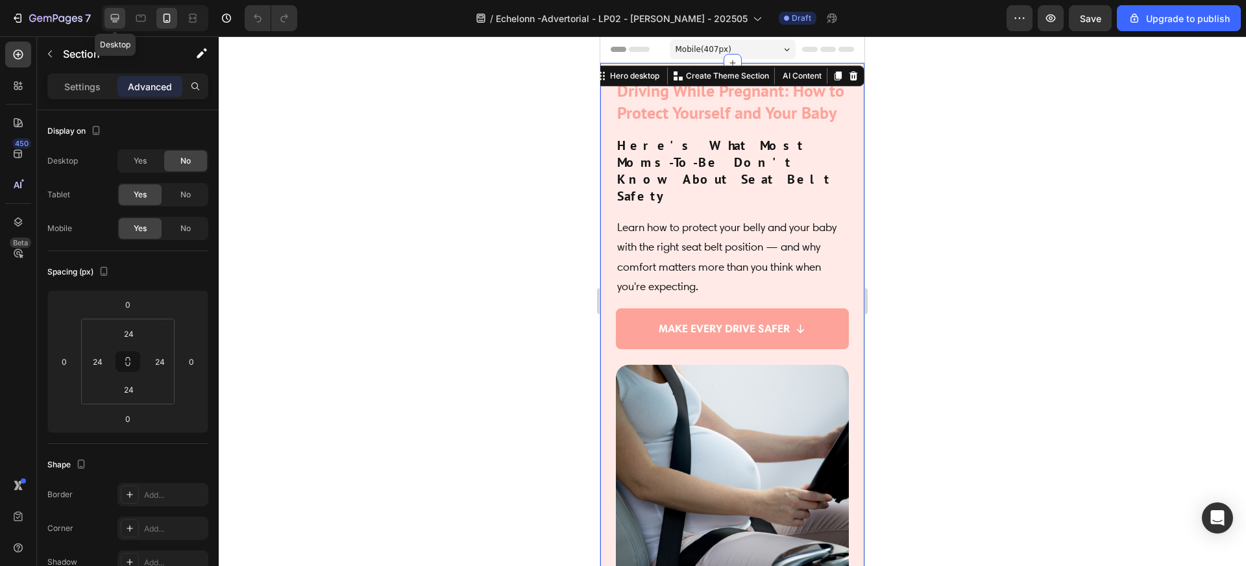
click at [114, 19] on icon at bounding box center [115, 18] width 8 height 8
type input "48"
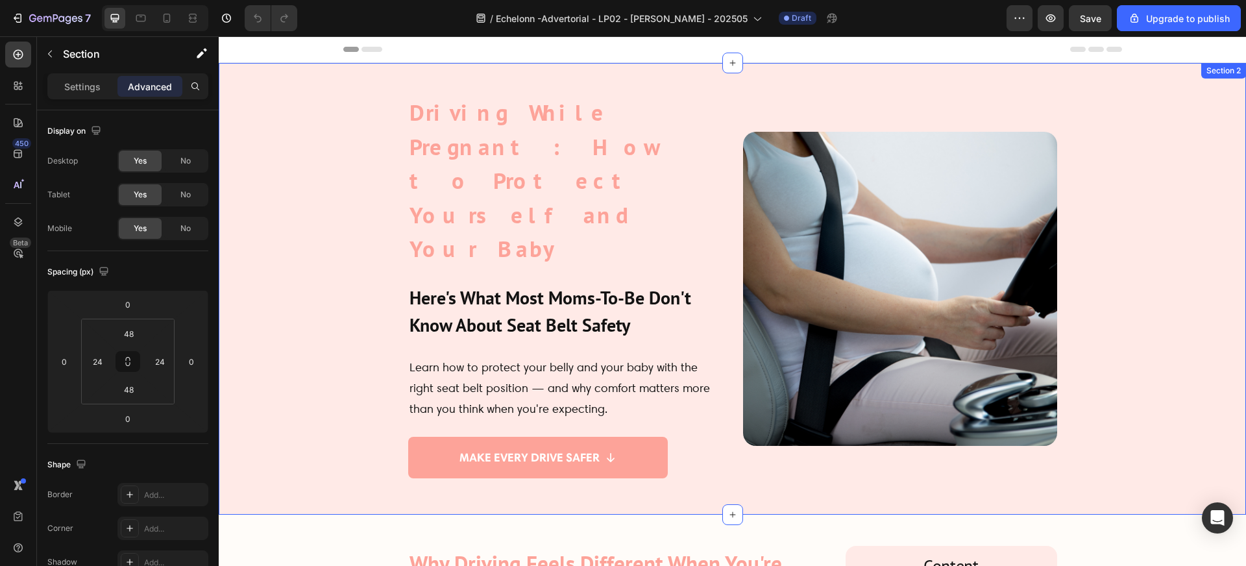
click at [389, 72] on div "Driving While Pregnant: How to Protect Yourself and Your Baby Heading Here's Wh…" at bounding box center [732, 289] width 1027 height 452
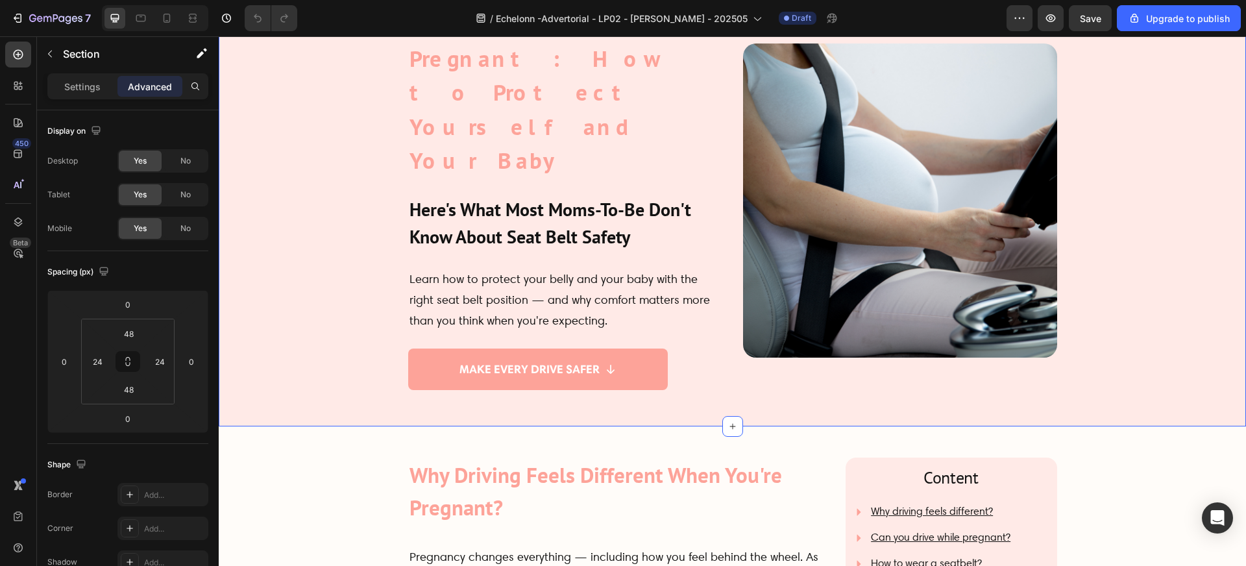
scroll to position [296, 0]
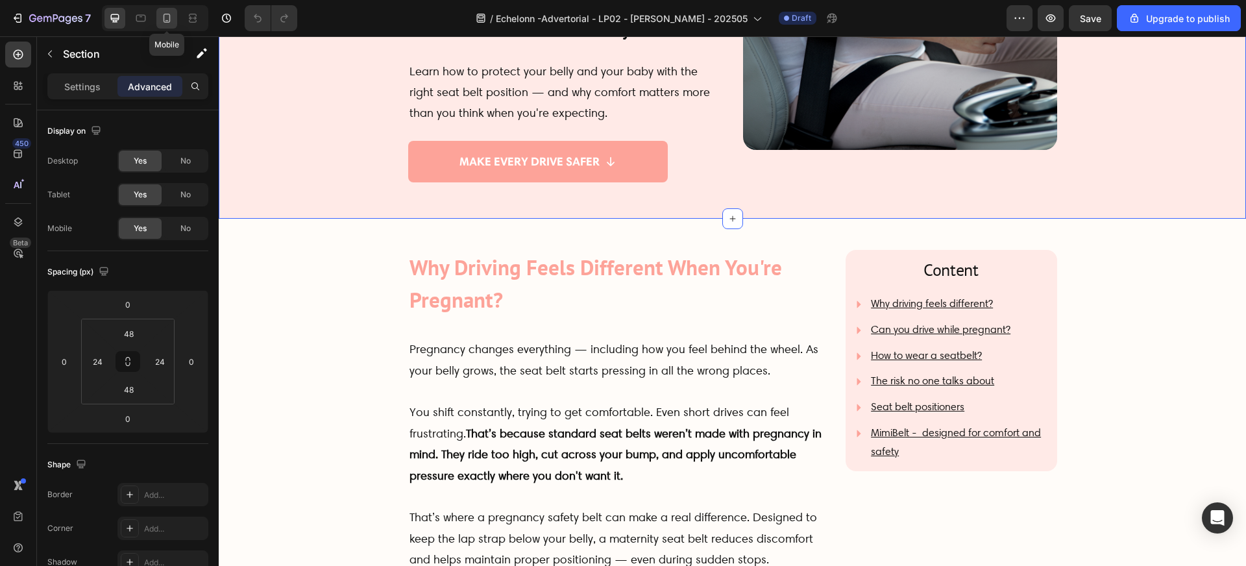
click at [169, 25] on div at bounding box center [166, 18] width 21 height 21
type input "24"
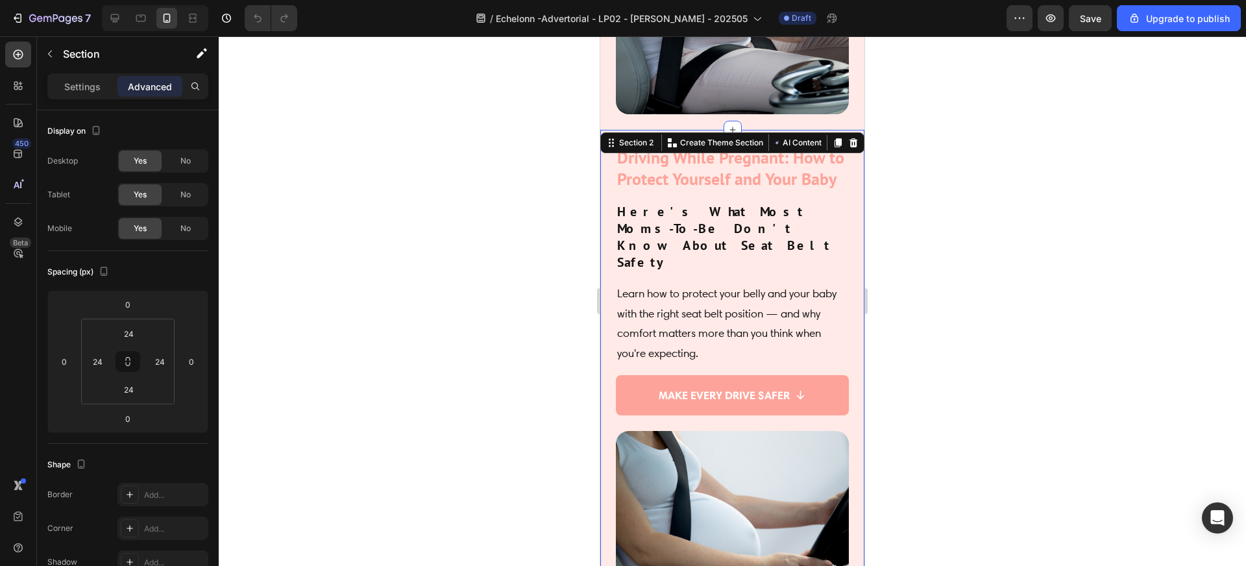
scroll to position [497, 0]
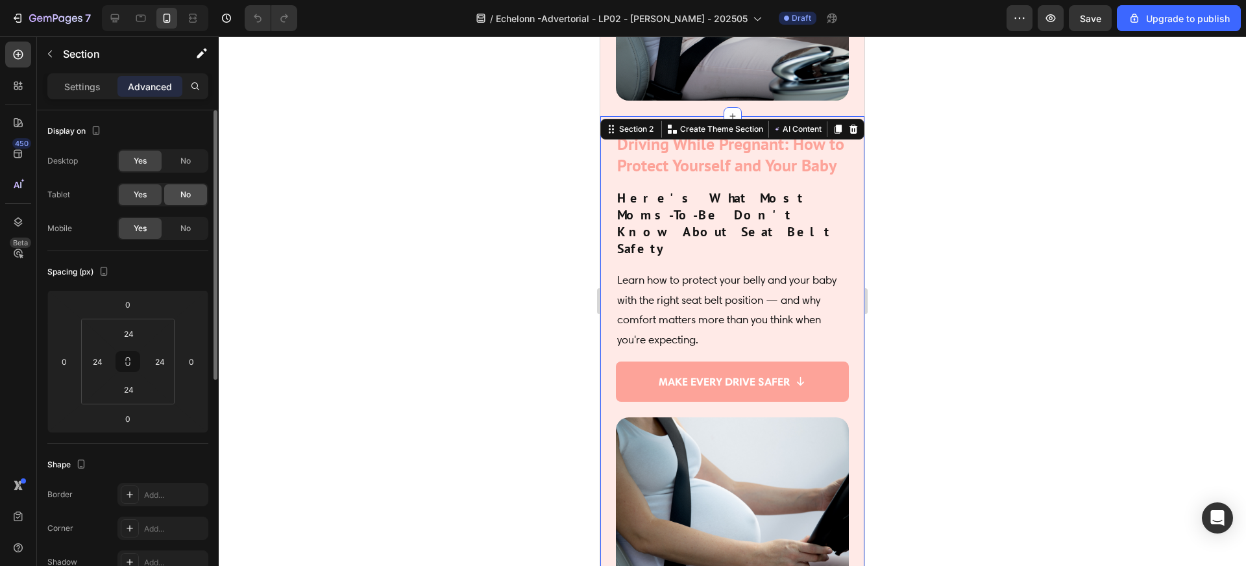
click at [187, 193] on span "No" at bounding box center [185, 195] width 10 height 12
click at [144, 191] on span "Yes" at bounding box center [140, 195] width 13 height 12
click at [184, 229] on span "No" at bounding box center [185, 229] width 10 height 12
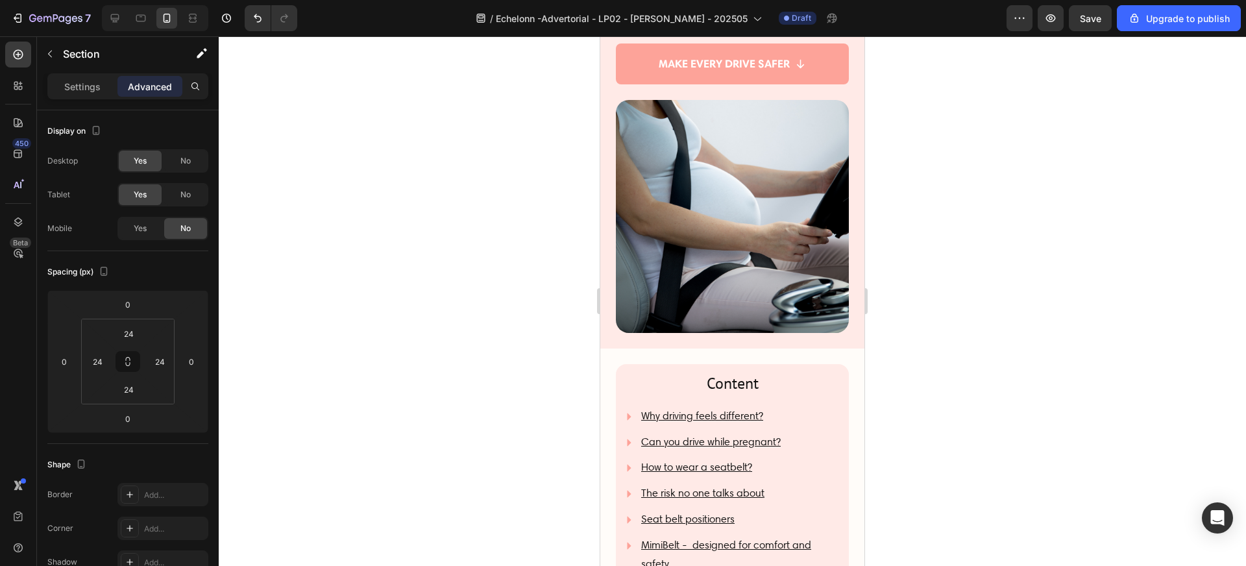
scroll to position [0, 0]
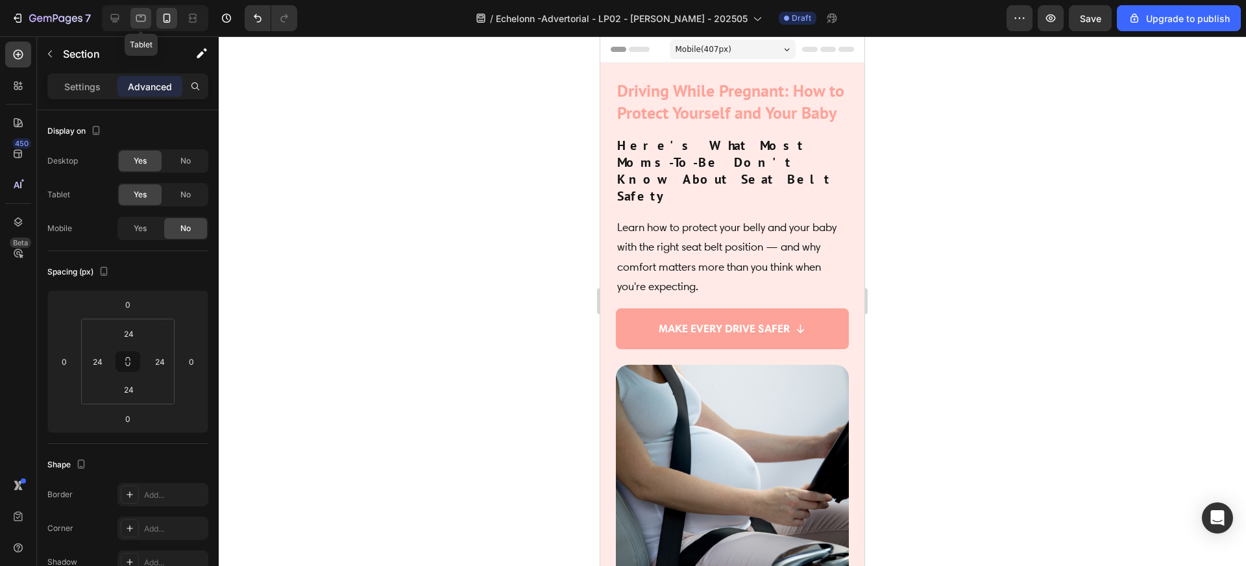
click at [142, 19] on icon at bounding box center [140, 18] width 13 height 13
type input "48"
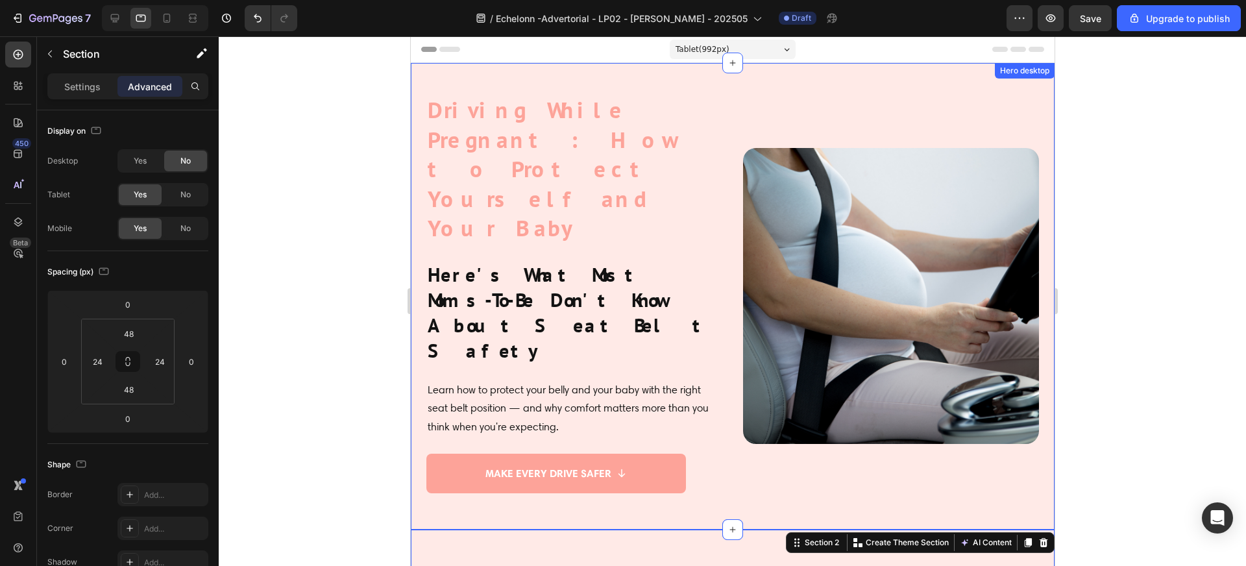
click at [481, 73] on div "Driving While Pregnant: How to Protect Yourself and Your Baby Heading Here's Wh…" at bounding box center [732, 296] width 644 height 467
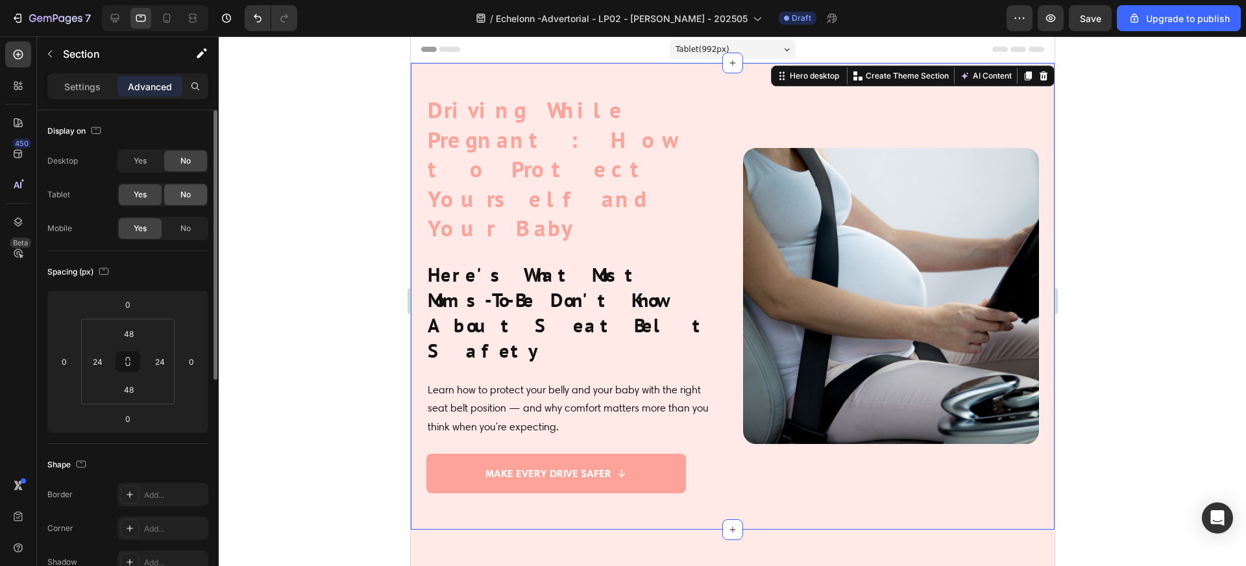
click at [186, 193] on span "No" at bounding box center [185, 195] width 10 height 12
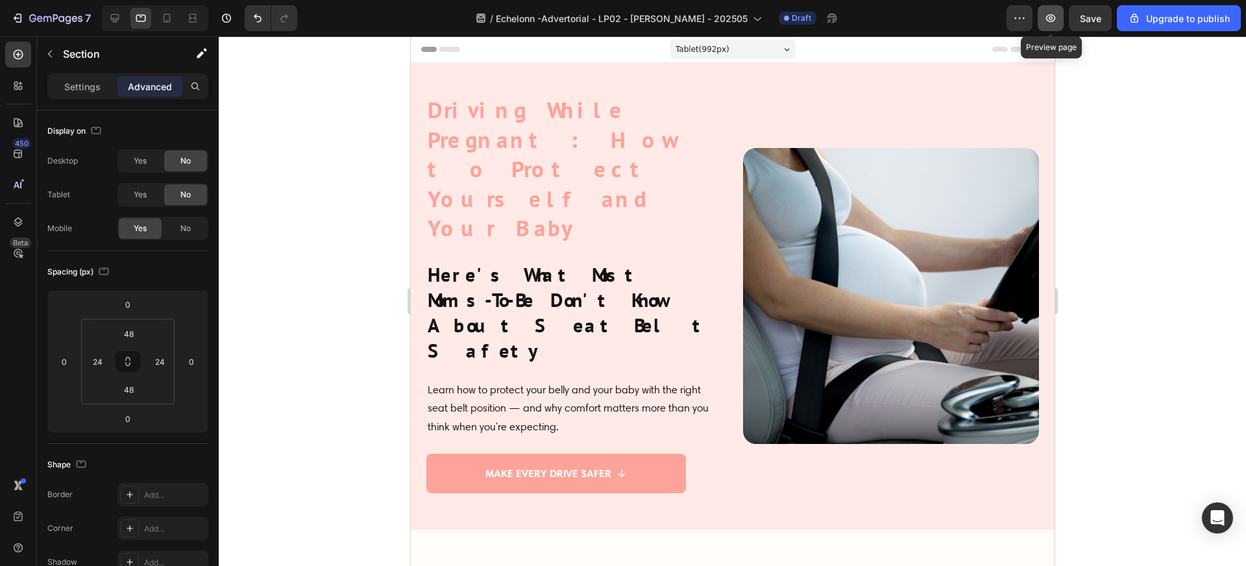
click at [1055, 17] on icon "button" at bounding box center [1050, 18] width 13 height 13
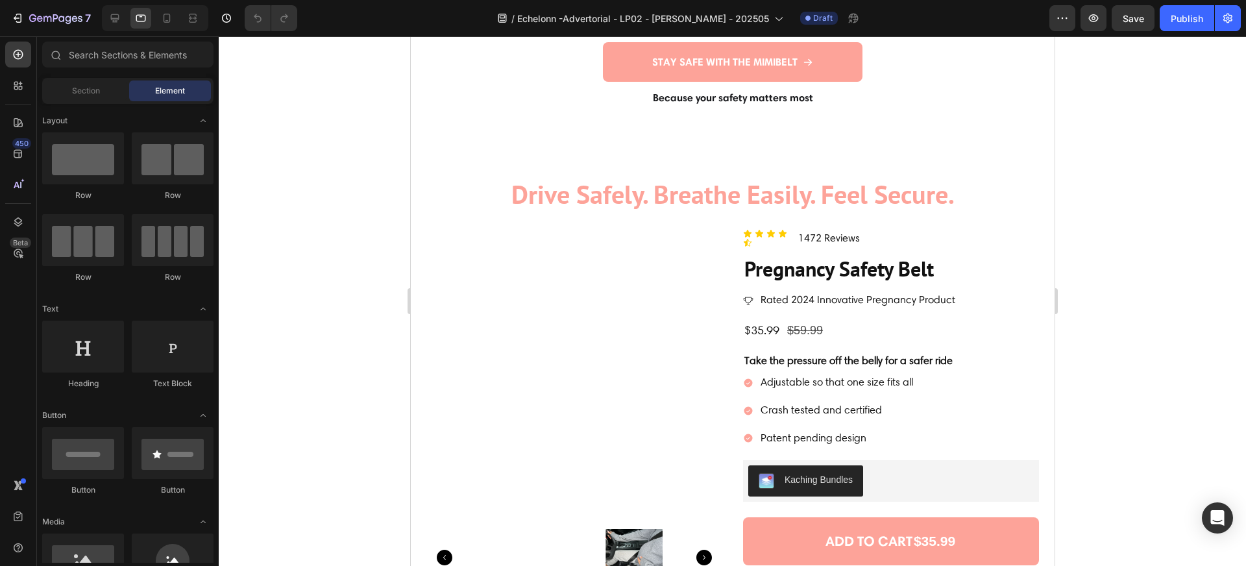
scroll to position [5263, 0]
